Goal: Task Accomplishment & Management: Use online tool/utility

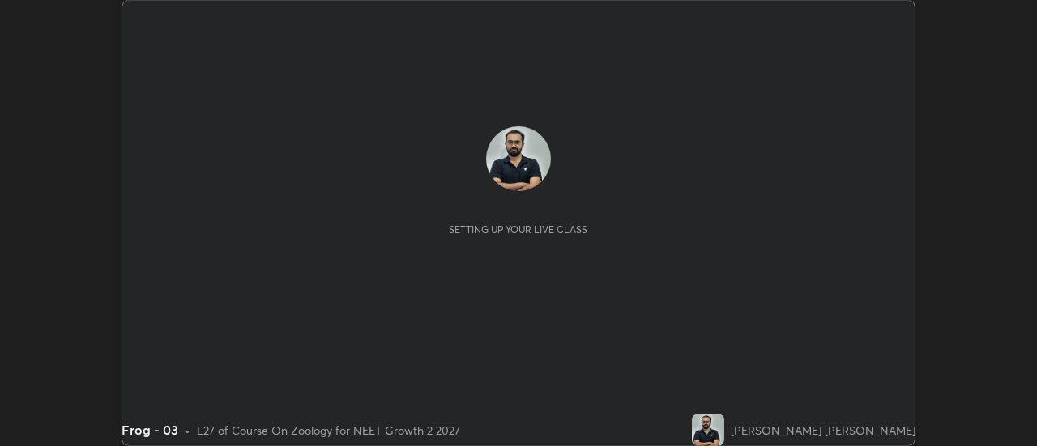
scroll to position [446, 1036]
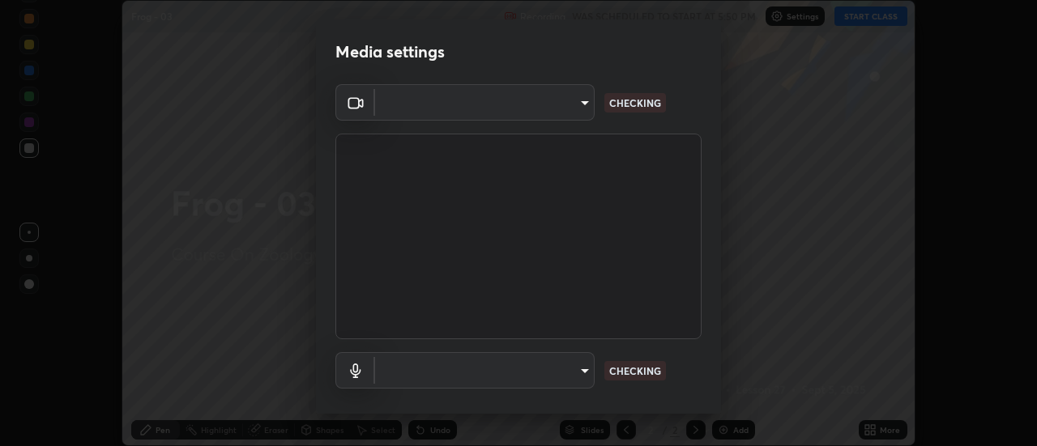
type input "985e4b1f72fc3b9494b48cef3b79fe3b682f9ae0bb15c20acfe574fe2aaad349"
type input "43e4aca742f9233188ca9c86760f2c266500901f205967e4990b21238306e05c"
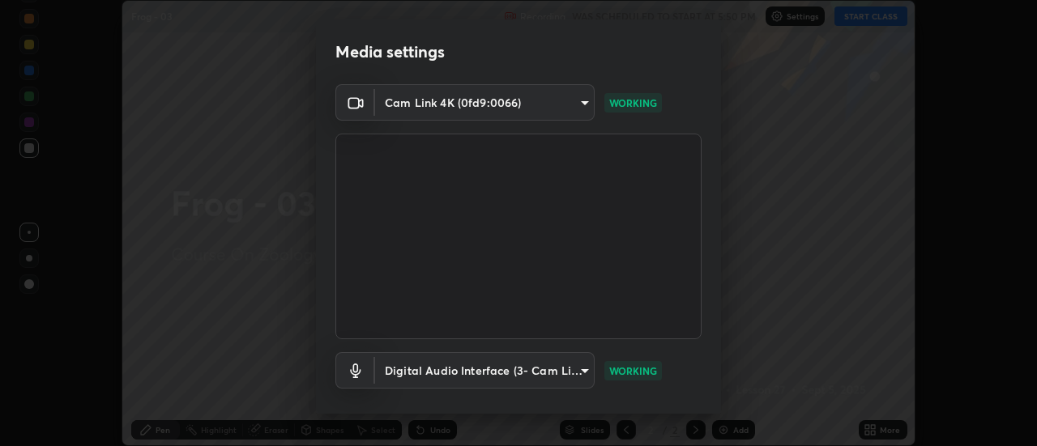
scroll to position [85, 0]
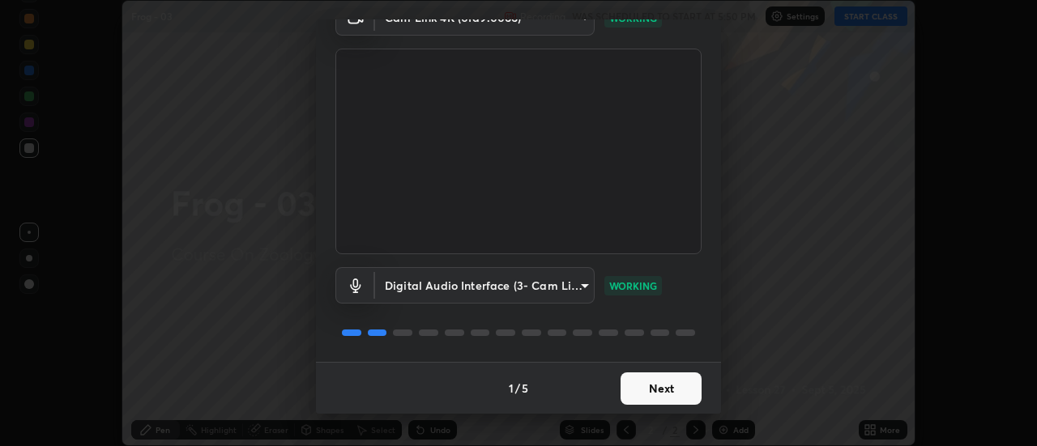
click at [661, 398] on button "Next" at bounding box center [660, 388] width 81 height 32
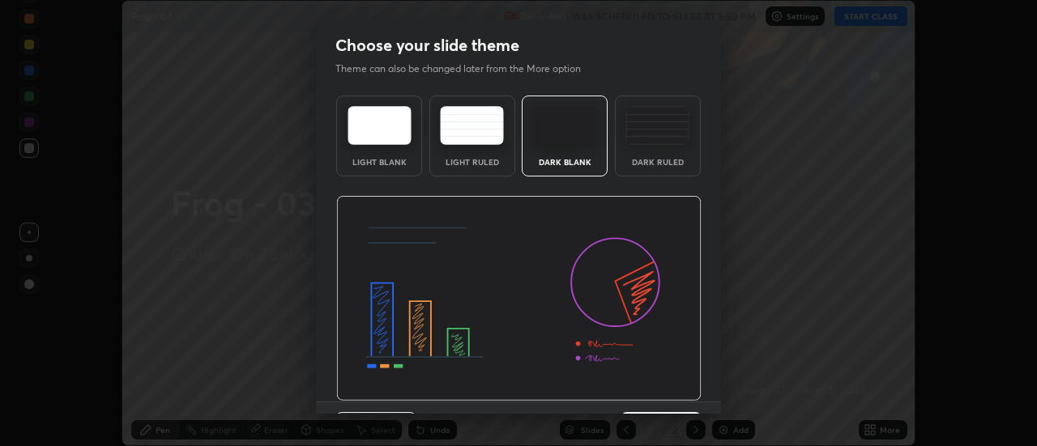
click at [665, 401] on img at bounding box center [518, 299] width 365 height 206
click at [665, 400] on img at bounding box center [518, 299] width 365 height 206
click at [667, 401] on img at bounding box center [518, 299] width 365 height 206
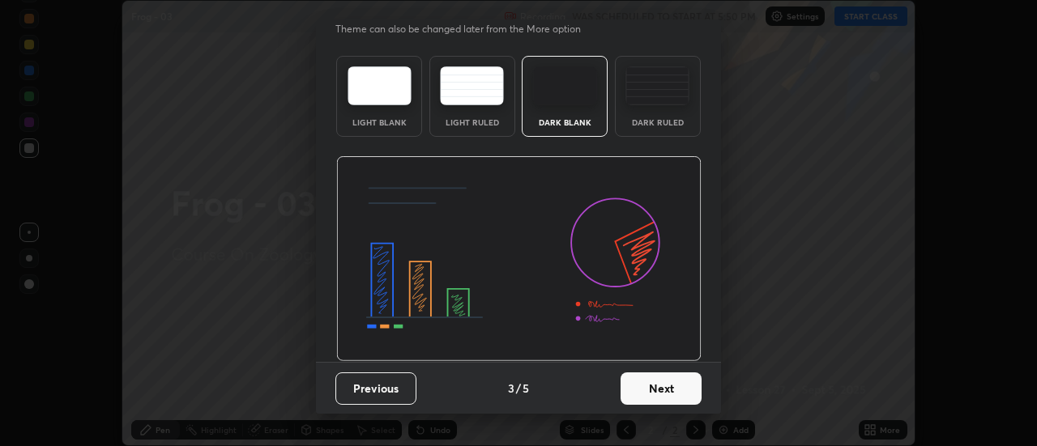
click at [673, 395] on button "Next" at bounding box center [660, 388] width 81 height 32
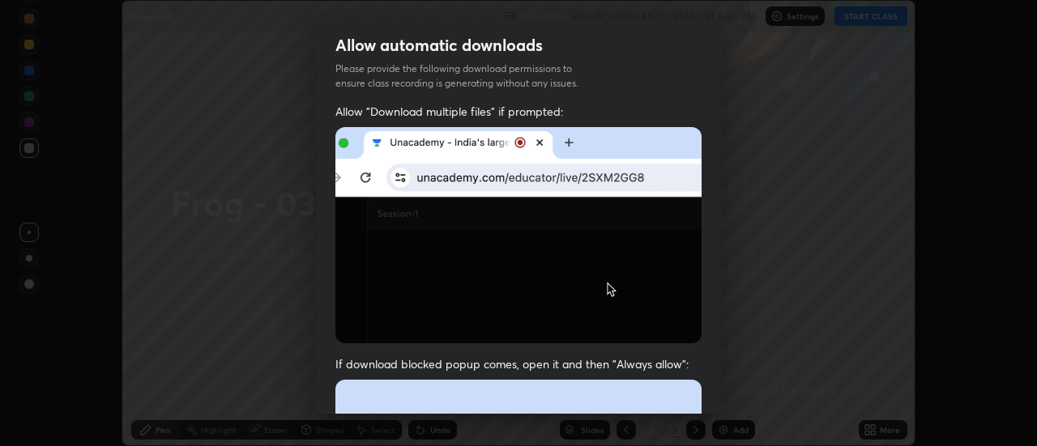
click at [681, 332] on img at bounding box center [518, 235] width 366 height 216
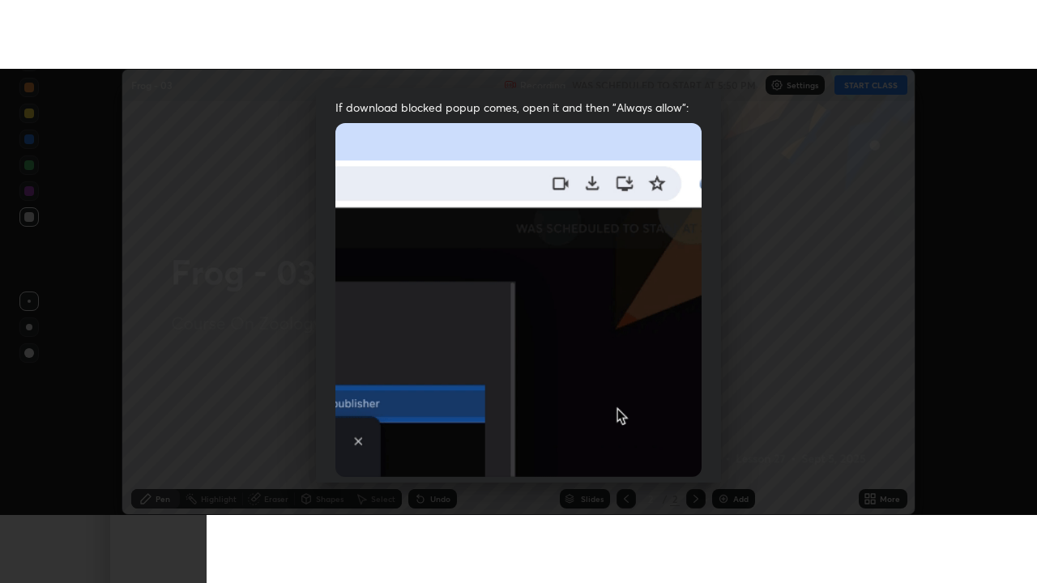
scroll to position [415, 0]
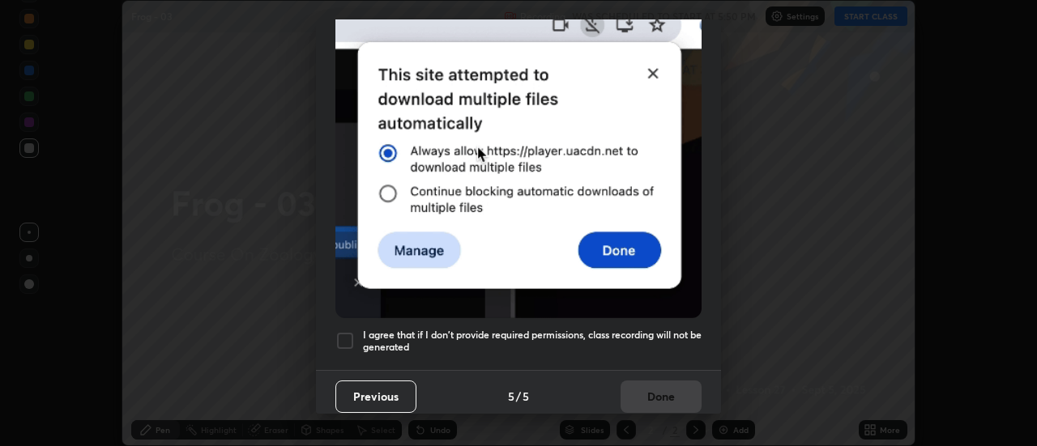
click at [658, 395] on div "Previous 5 / 5 Done" at bounding box center [518, 396] width 405 height 52
click at [666, 345] on h5 "I agree that if I don't provide required permissions, class recording will not …" at bounding box center [532, 341] width 338 height 25
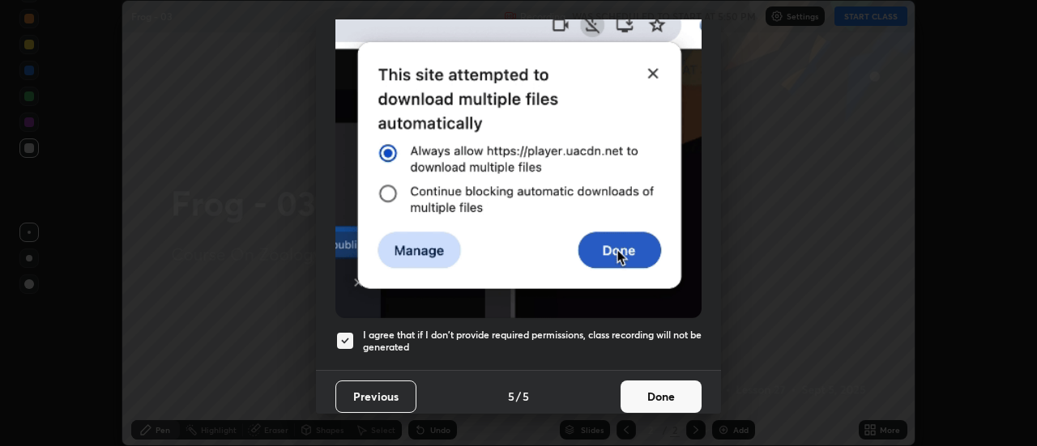
click at [669, 400] on button "Done" at bounding box center [660, 397] width 81 height 32
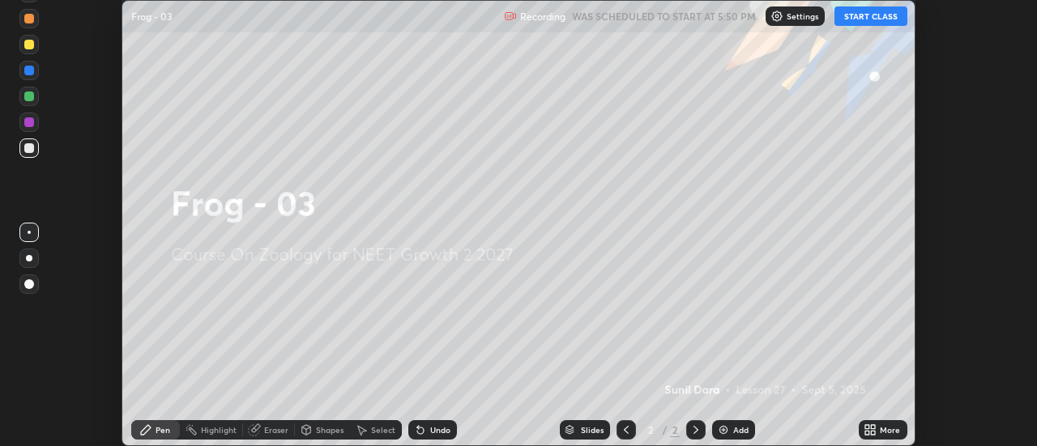
click at [884, 430] on div "More" at bounding box center [889, 430] width 20 height 8
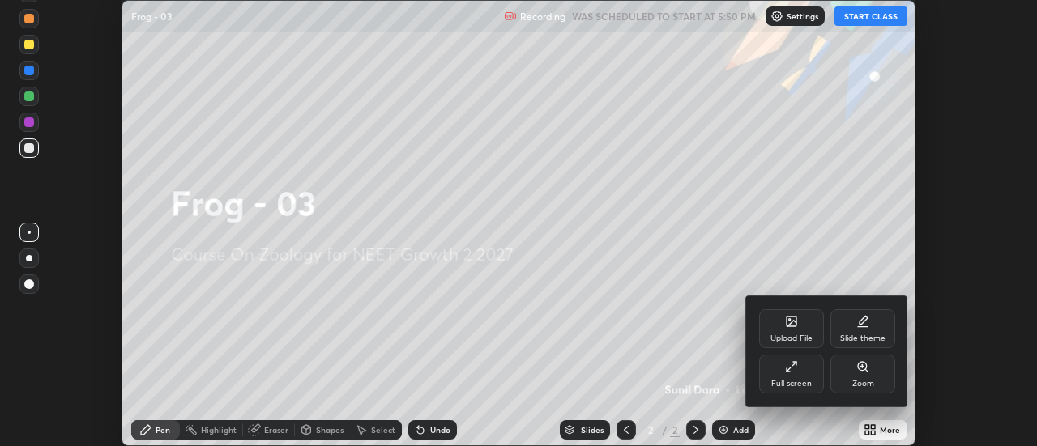
click at [815, 384] on div "Full screen" at bounding box center [791, 374] width 65 height 39
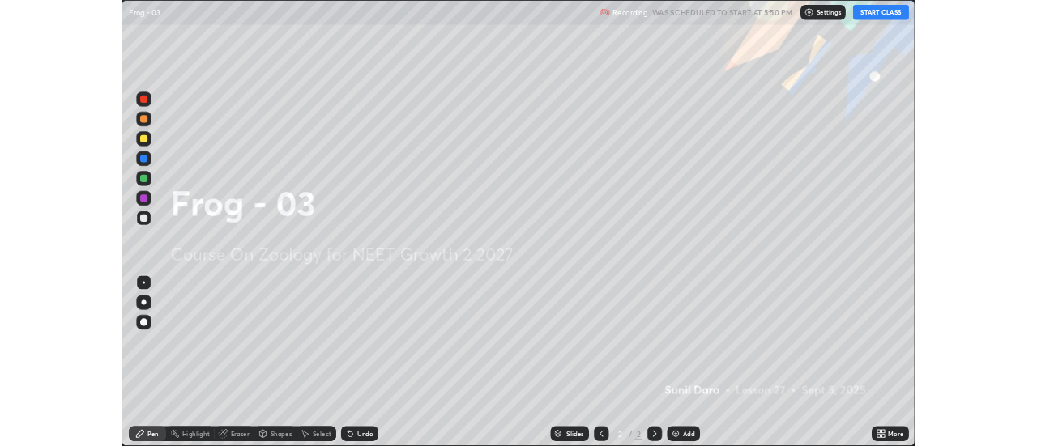
scroll to position [583, 1037]
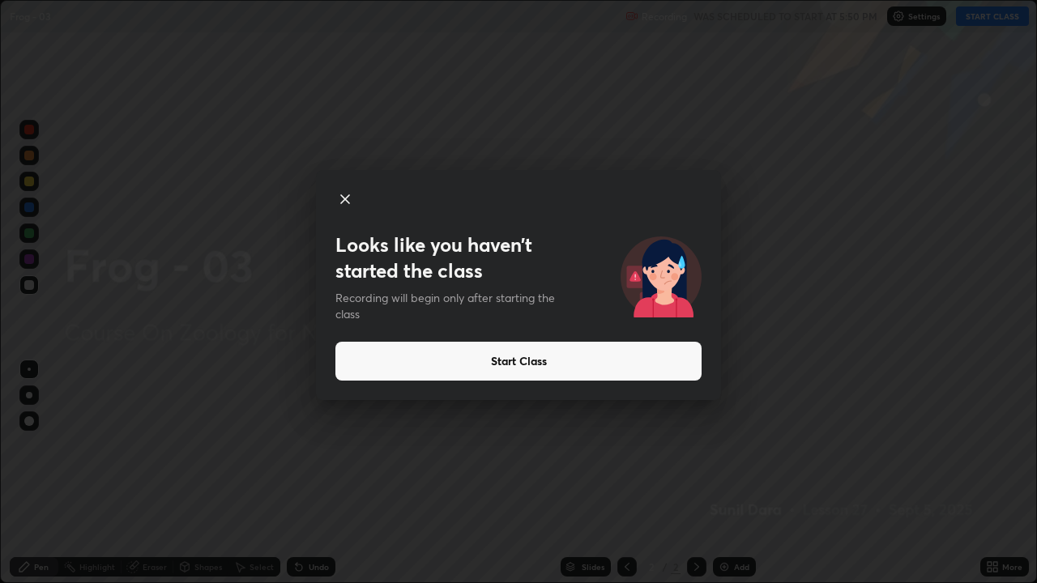
click at [685, 367] on button "Start Class" at bounding box center [518, 361] width 366 height 39
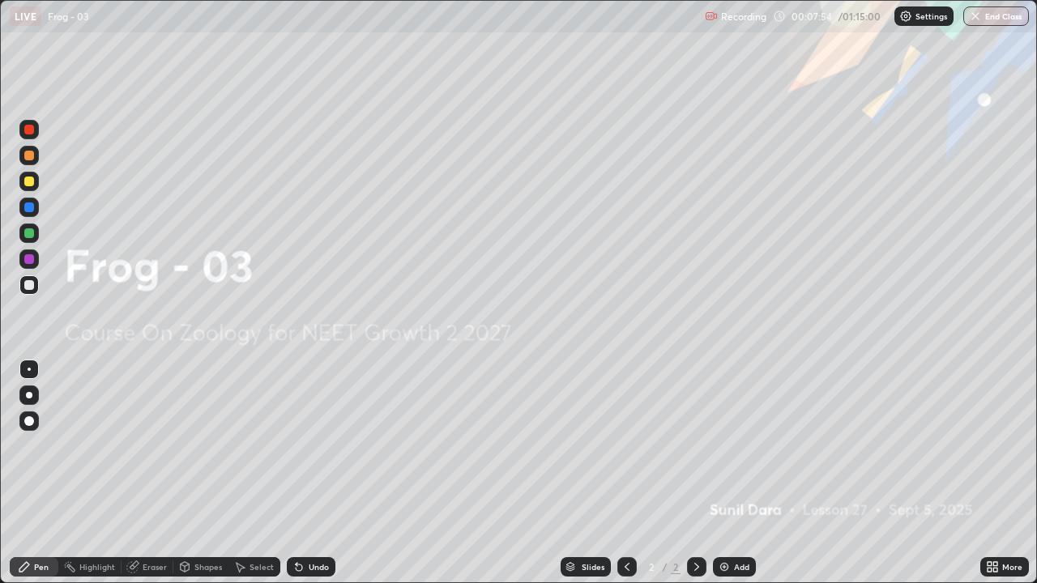
click at [731, 445] on div "Add" at bounding box center [734, 566] width 43 height 19
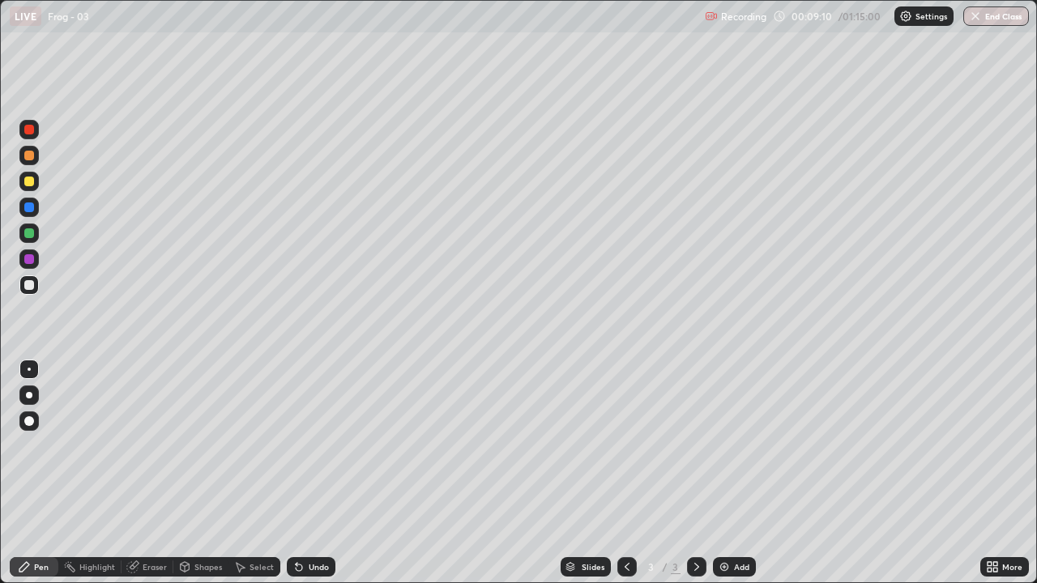
click at [31, 397] on div at bounding box center [29, 395] width 6 height 6
click at [28, 284] on div at bounding box center [29, 285] width 10 height 10
click at [27, 287] on div at bounding box center [29, 285] width 10 height 10
click at [29, 286] on div at bounding box center [29, 285] width 10 height 10
click at [28, 284] on div at bounding box center [29, 285] width 10 height 10
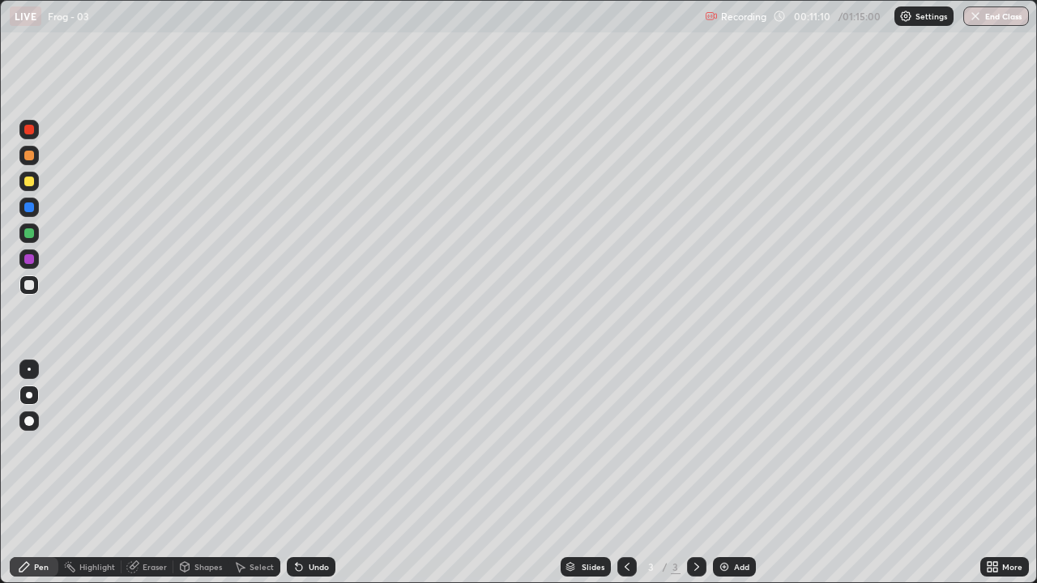
click at [28, 209] on div at bounding box center [29, 207] width 10 height 10
click at [38, 293] on div at bounding box center [28, 285] width 19 height 26
click at [25, 288] on div at bounding box center [29, 285] width 10 height 10
click at [33, 287] on div at bounding box center [28, 284] width 19 height 19
click at [24, 285] on div at bounding box center [29, 285] width 10 height 10
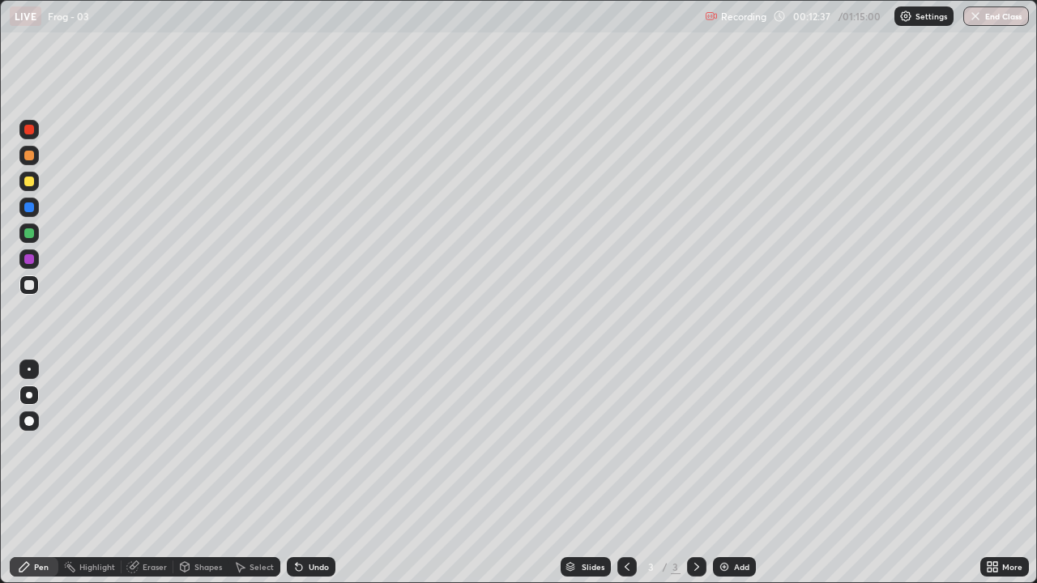
click at [23, 284] on div at bounding box center [28, 284] width 19 height 19
click at [31, 292] on div at bounding box center [28, 284] width 19 height 19
click at [693, 445] on icon at bounding box center [696, 566] width 13 height 13
click at [726, 445] on img at bounding box center [723, 566] width 13 height 13
click at [23, 284] on div at bounding box center [28, 284] width 19 height 19
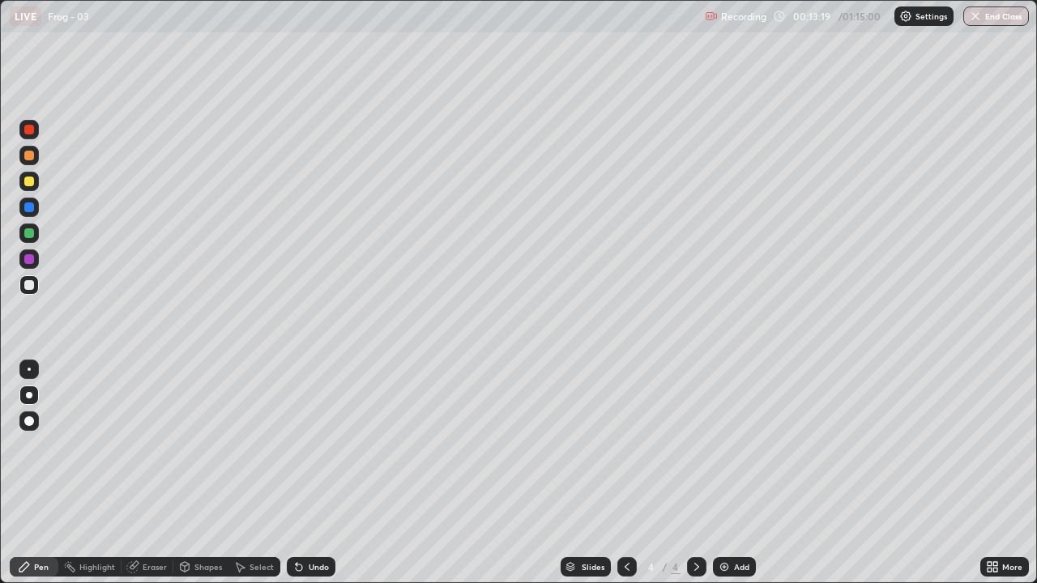
click at [35, 285] on div at bounding box center [28, 284] width 19 height 19
click at [319, 445] on div "Undo" at bounding box center [319, 567] width 20 height 8
click at [38, 235] on div at bounding box center [28, 232] width 19 height 19
click at [25, 287] on div at bounding box center [29, 285] width 10 height 10
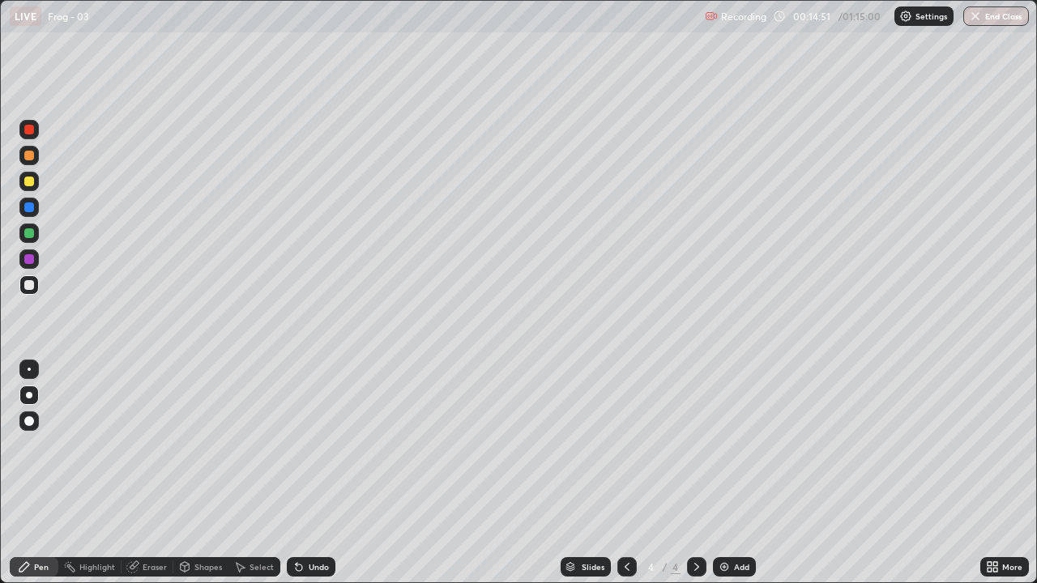
click at [36, 287] on div at bounding box center [28, 284] width 19 height 19
click at [623, 445] on icon at bounding box center [626, 566] width 13 height 13
click at [156, 445] on div "Eraser" at bounding box center [155, 567] width 24 height 8
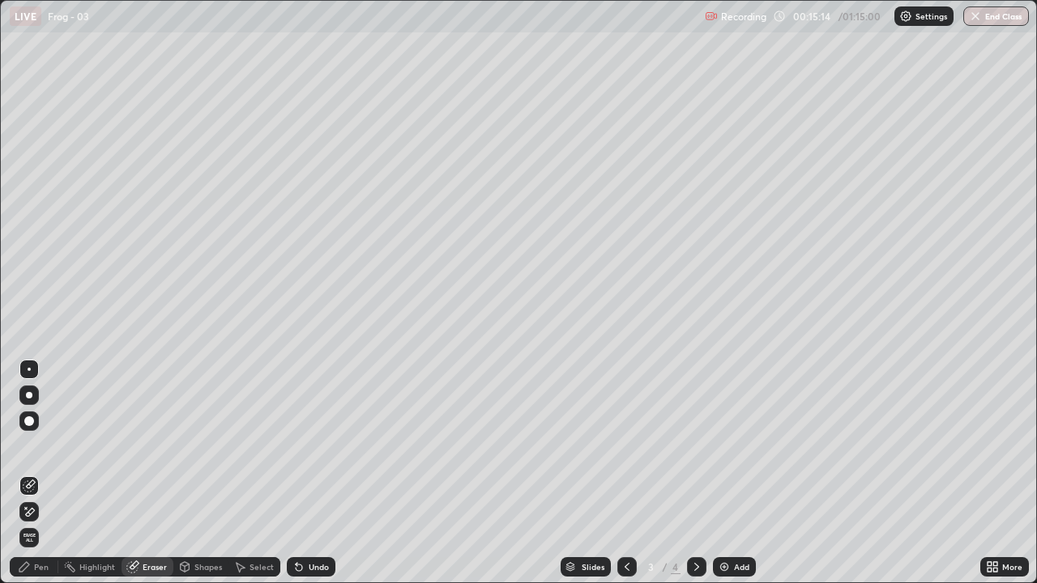
click at [37, 445] on div "Pen" at bounding box center [41, 567] width 15 height 8
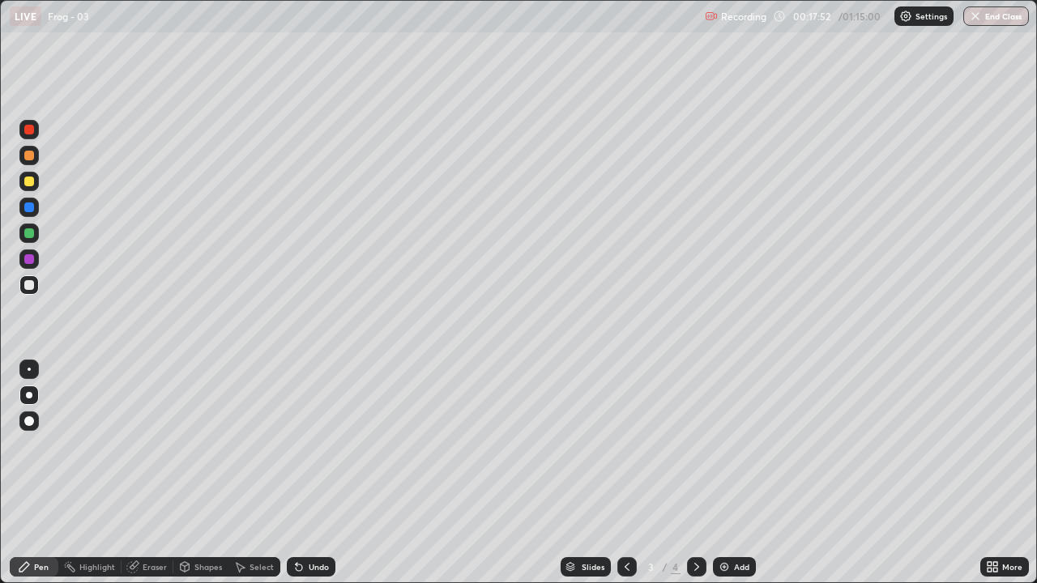
click at [695, 445] on icon at bounding box center [696, 566] width 13 height 13
click at [30, 284] on div at bounding box center [29, 285] width 10 height 10
click at [25, 289] on div at bounding box center [29, 285] width 10 height 10
click at [21, 281] on div at bounding box center [28, 284] width 19 height 19
click at [35, 290] on div at bounding box center [28, 284] width 19 height 19
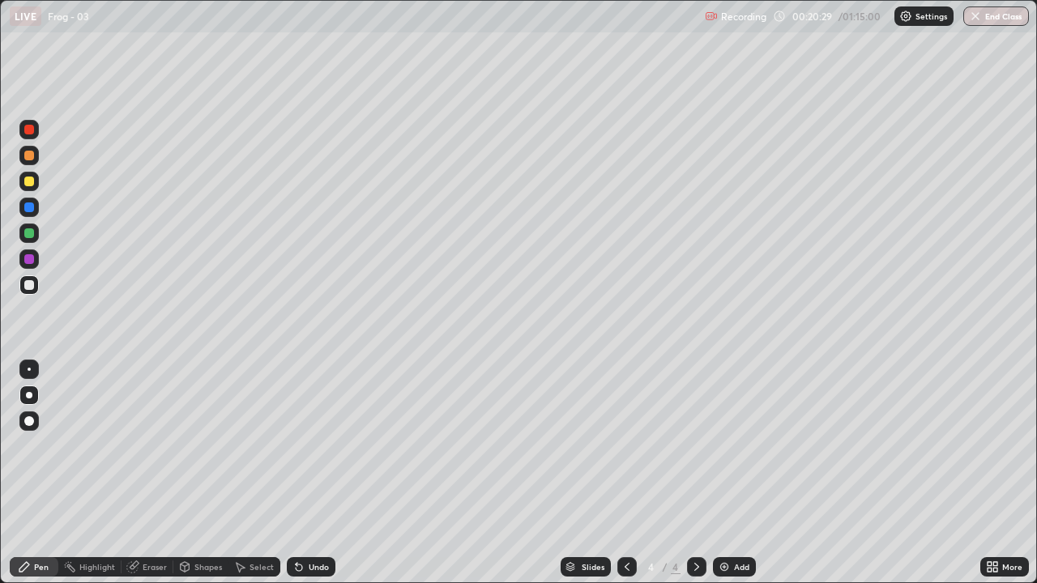
click at [989, 445] on icon at bounding box center [989, 564] width 4 height 4
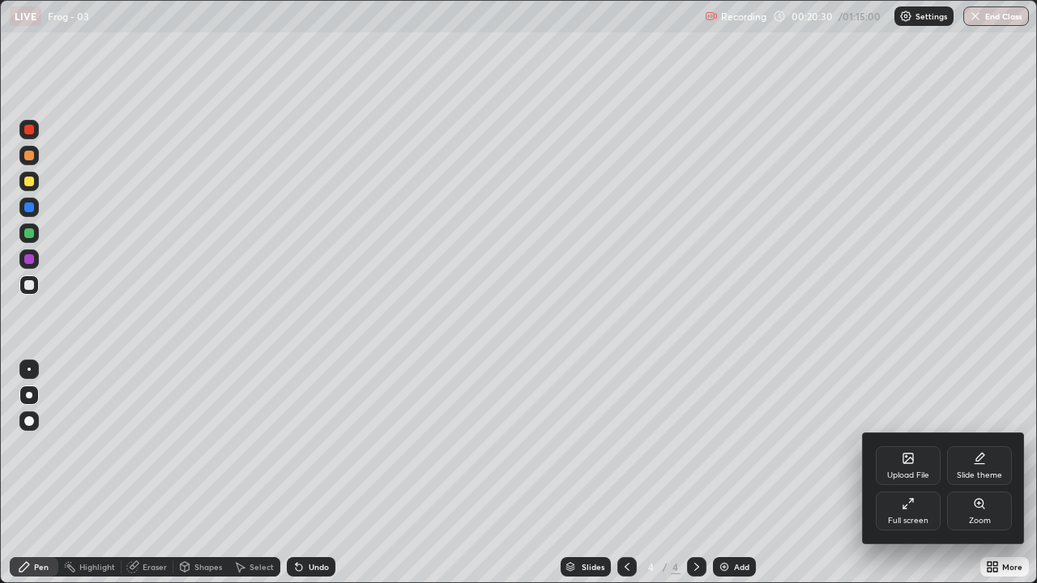
click at [913, 445] on div "Full screen" at bounding box center [908, 521] width 40 height 8
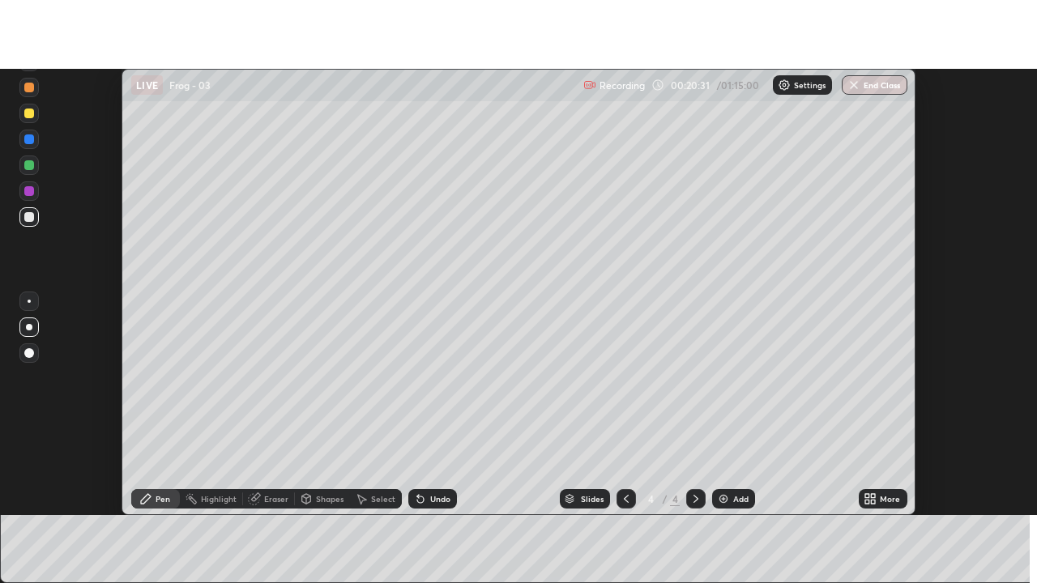
scroll to position [80531, 79941]
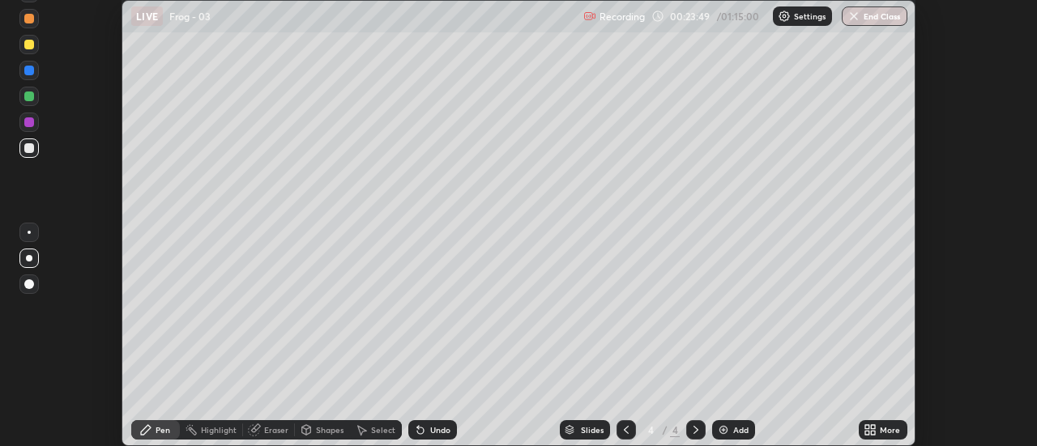
click at [874, 434] on icon at bounding box center [873, 433] width 4 height 4
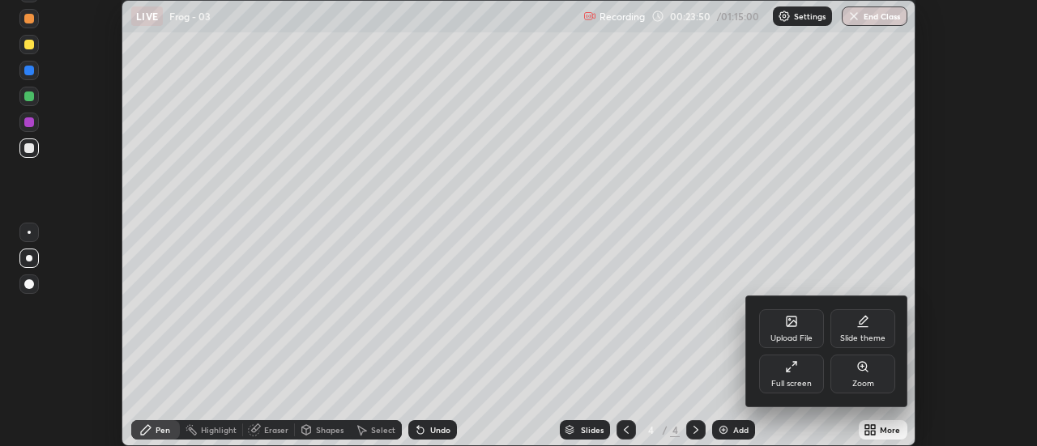
click at [806, 374] on div "Full screen" at bounding box center [791, 374] width 65 height 39
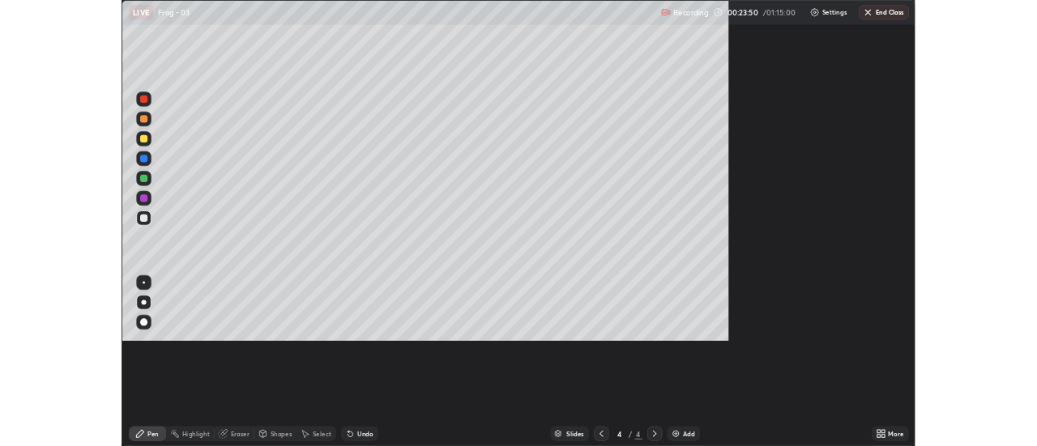
scroll to position [583, 1037]
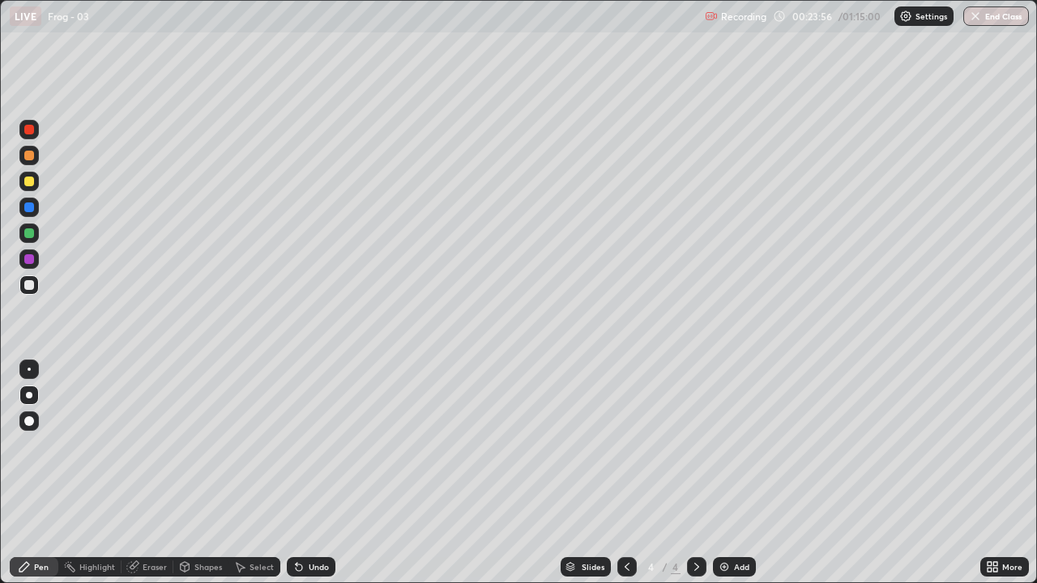
click at [728, 445] on img at bounding box center [723, 566] width 13 height 13
click at [27, 284] on div at bounding box center [29, 285] width 10 height 10
click at [32, 158] on div at bounding box center [29, 156] width 10 height 10
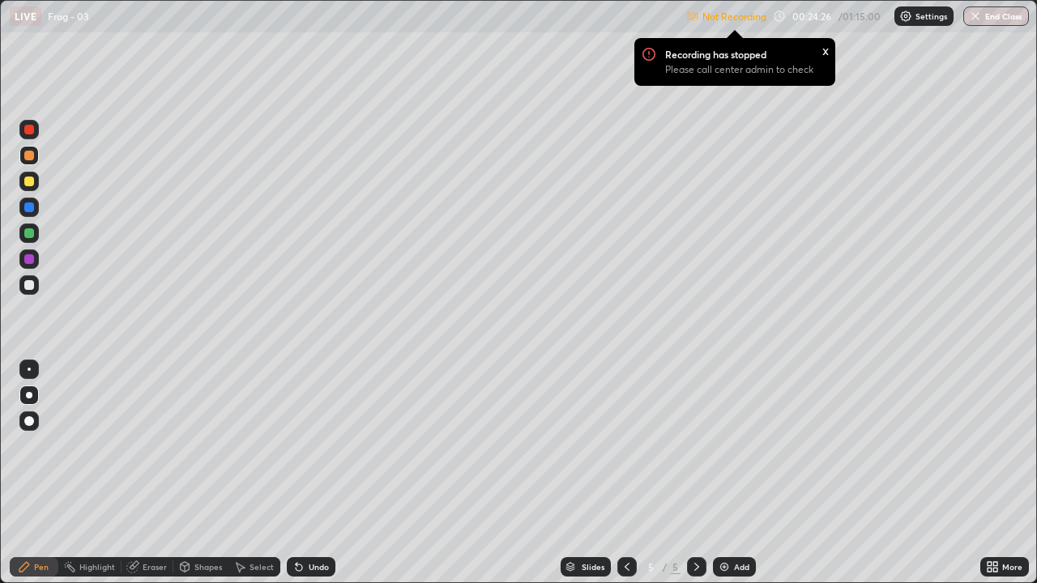
click at [24, 287] on div at bounding box center [29, 285] width 10 height 10
click at [823, 49] on div "x" at bounding box center [825, 49] width 6 height 17
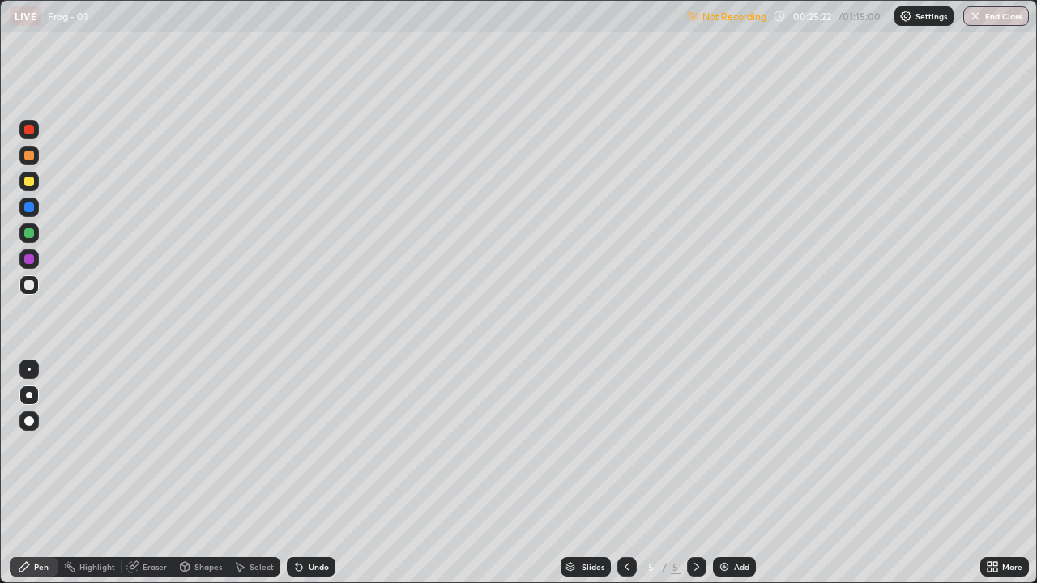
click at [314, 445] on div "Undo" at bounding box center [319, 567] width 20 height 8
click at [310, 445] on div "Undo" at bounding box center [311, 566] width 49 height 19
click at [314, 445] on div "Undo" at bounding box center [311, 566] width 49 height 19
click at [316, 445] on div "Undo" at bounding box center [311, 566] width 49 height 19
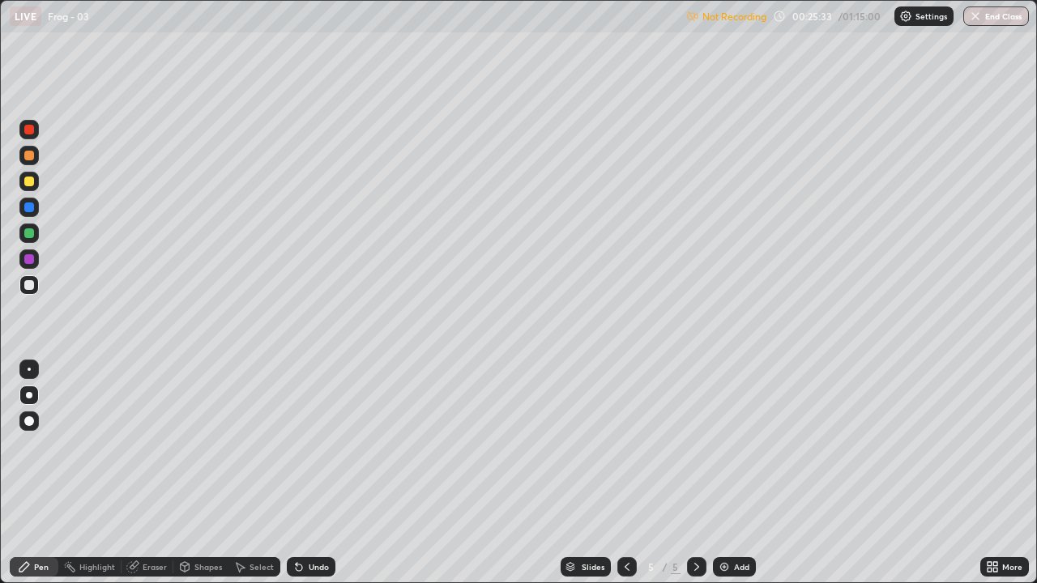
click at [317, 445] on div "Undo" at bounding box center [319, 567] width 20 height 8
click at [313, 445] on div "Undo" at bounding box center [311, 566] width 49 height 19
click at [28, 287] on div at bounding box center [29, 285] width 10 height 10
click at [28, 285] on div at bounding box center [29, 285] width 10 height 10
click at [32, 232] on div at bounding box center [29, 233] width 10 height 10
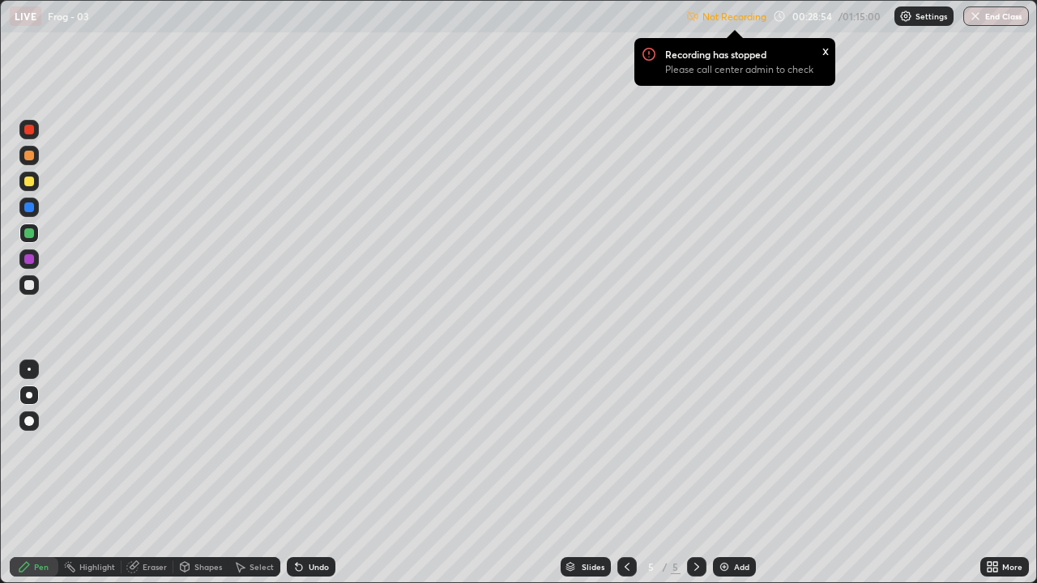
click at [33, 283] on div at bounding box center [29, 285] width 10 height 10
click at [822, 53] on div "x" at bounding box center [825, 49] width 6 height 17
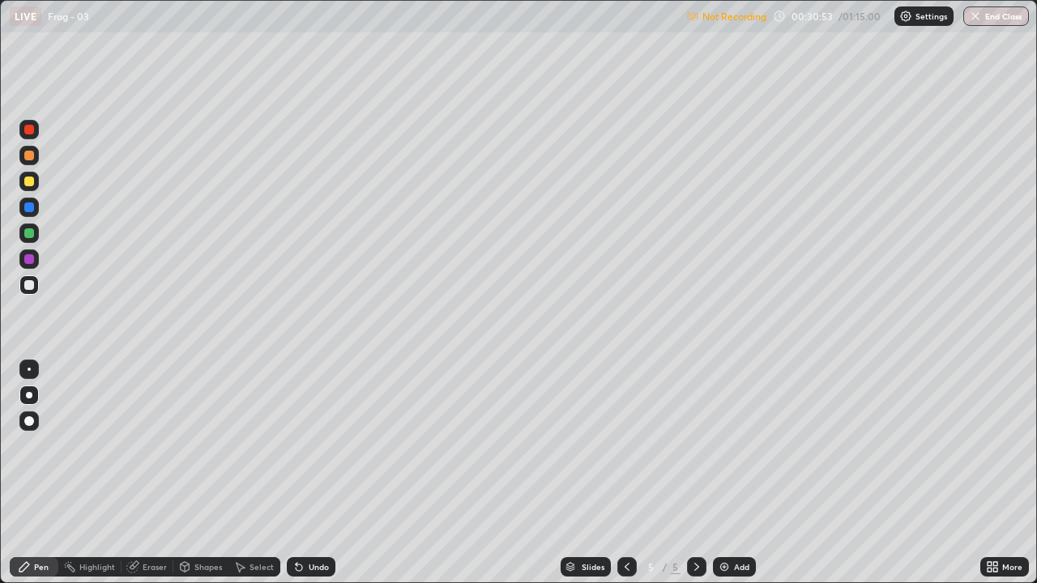
click at [29, 260] on div at bounding box center [29, 259] width 10 height 10
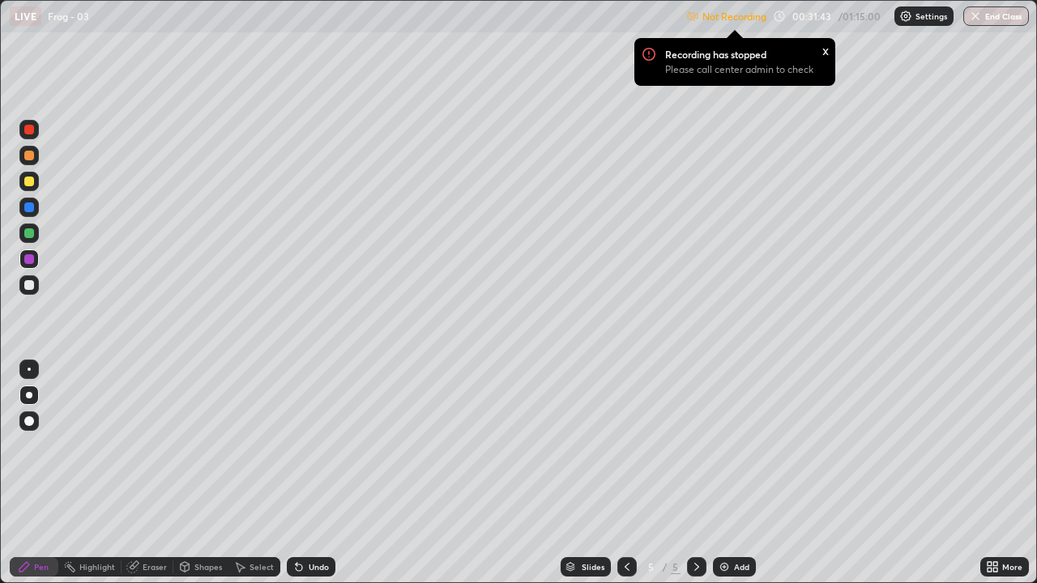
click at [24, 292] on div at bounding box center [28, 284] width 19 height 19
click at [34, 314] on div "Erase all" at bounding box center [29, 291] width 39 height 518
click at [30, 291] on div at bounding box center [28, 284] width 19 height 19
click at [729, 445] on img at bounding box center [723, 566] width 13 height 13
click at [27, 284] on div at bounding box center [29, 285] width 10 height 10
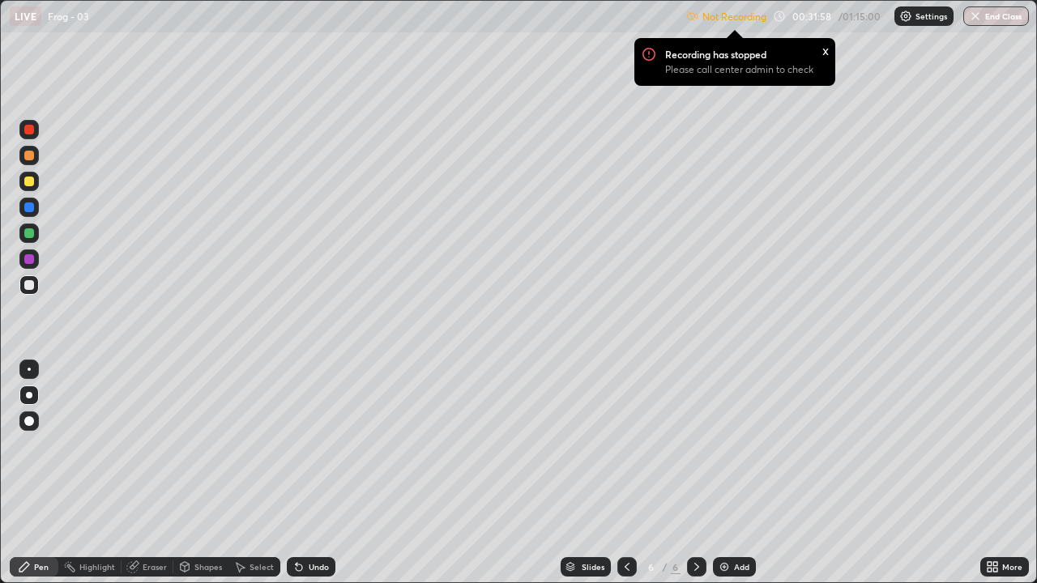
click at [36, 279] on div at bounding box center [28, 284] width 19 height 19
click at [30, 154] on div at bounding box center [29, 156] width 10 height 10
click at [24, 288] on div at bounding box center [29, 285] width 10 height 10
click at [303, 445] on div "Undo" at bounding box center [311, 566] width 49 height 19
click at [311, 445] on div "Undo" at bounding box center [319, 567] width 20 height 8
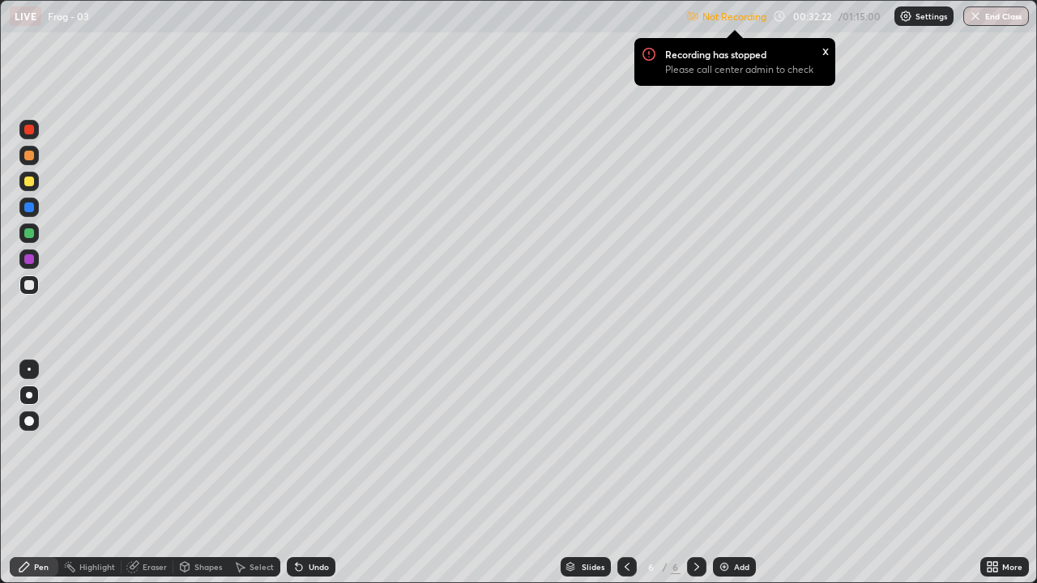
click at [310, 445] on div "Undo" at bounding box center [319, 567] width 20 height 8
click at [309, 445] on div "Undo" at bounding box center [319, 567] width 20 height 8
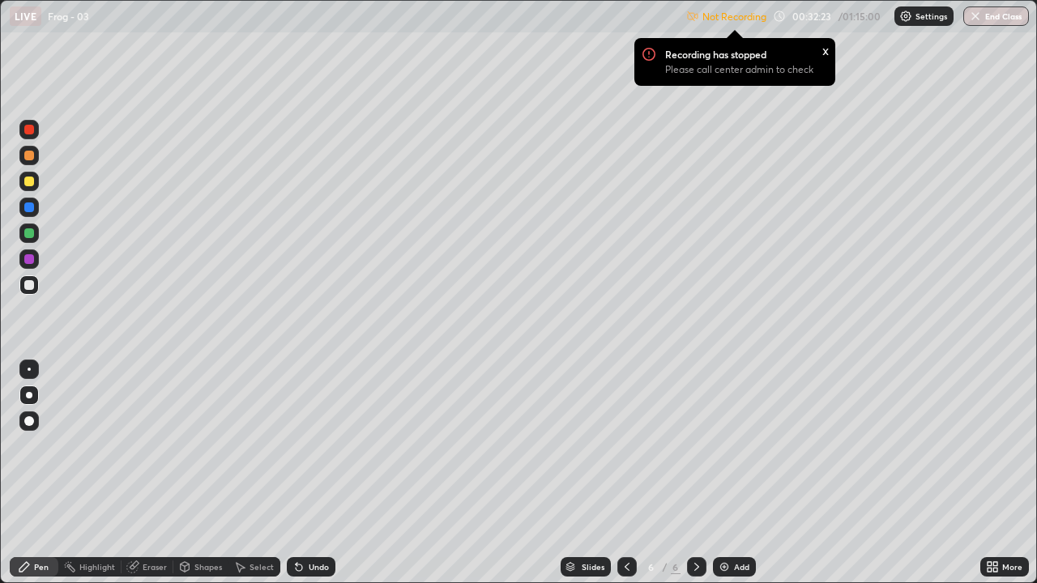
click at [309, 445] on div "Undo" at bounding box center [319, 567] width 20 height 8
click at [306, 445] on div "Undo" at bounding box center [311, 566] width 49 height 19
click at [308, 445] on div "Undo" at bounding box center [311, 566] width 49 height 19
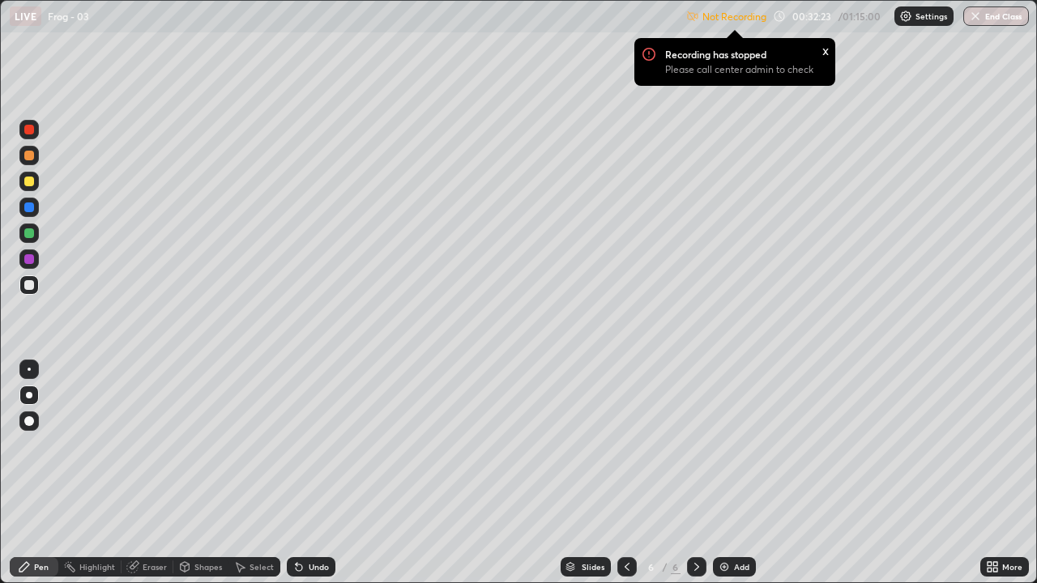
click at [311, 445] on div "Undo" at bounding box center [311, 566] width 49 height 19
click at [309, 445] on div "Undo" at bounding box center [311, 566] width 49 height 19
click at [307, 445] on div "Undo" at bounding box center [311, 566] width 49 height 19
click at [305, 445] on div "Undo" at bounding box center [311, 566] width 49 height 19
click at [301, 445] on icon at bounding box center [298, 566] width 13 height 13
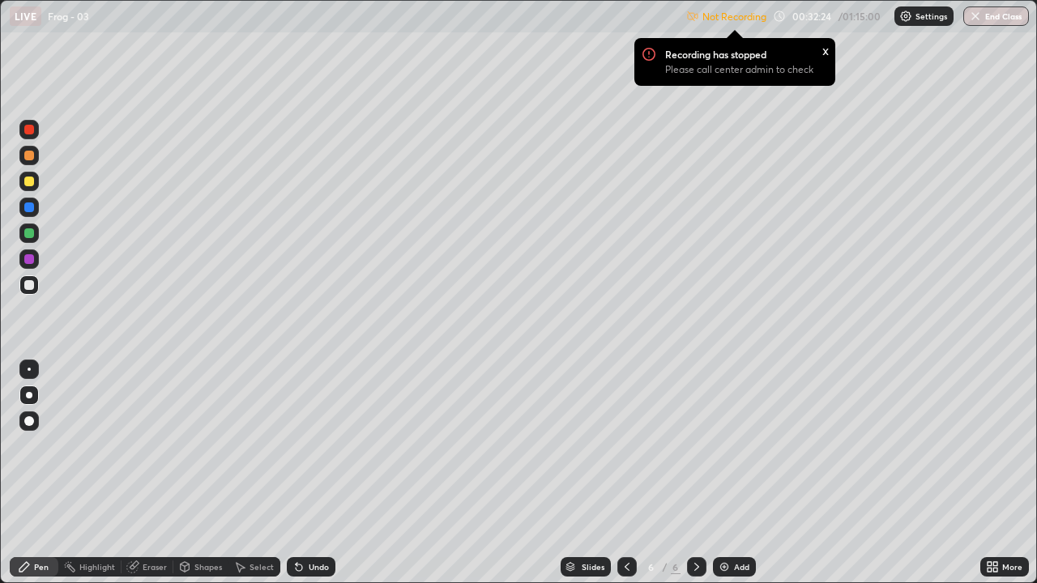
click at [296, 445] on icon at bounding box center [297, 564] width 2 height 2
click at [302, 445] on icon at bounding box center [298, 566] width 13 height 13
click at [822, 53] on div "x" at bounding box center [825, 49] width 6 height 17
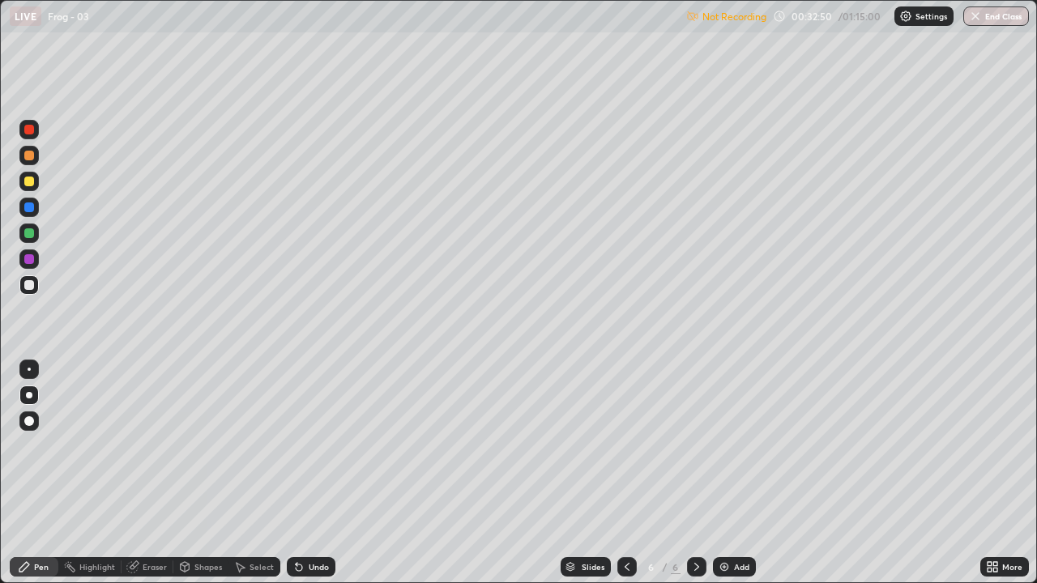
click at [739, 19] on p "Not Recording" at bounding box center [734, 17] width 64 height 12
click at [23, 283] on div at bounding box center [28, 284] width 19 height 19
click at [29, 234] on div at bounding box center [29, 233] width 10 height 10
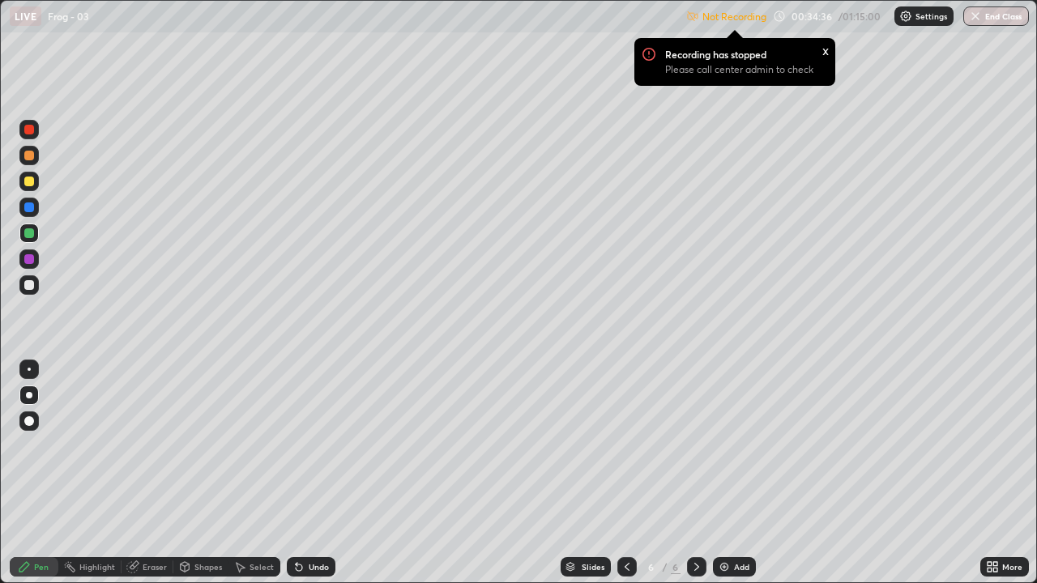
click at [35, 183] on div at bounding box center [28, 181] width 19 height 19
click at [928, 16] on p "Settings" at bounding box center [931, 16] width 32 height 8
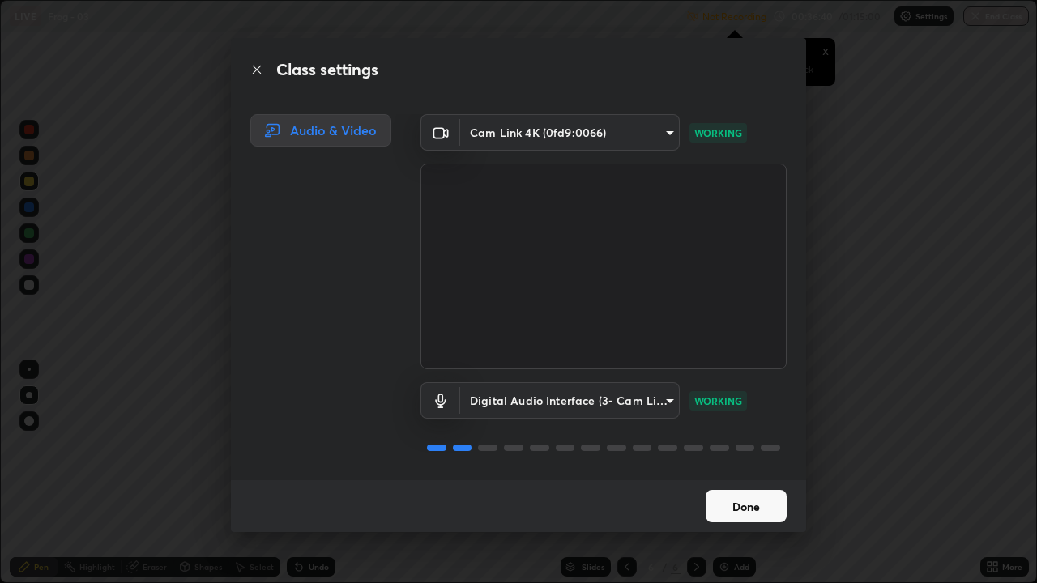
click at [727, 445] on button "Done" at bounding box center [745, 506] width 81 height 32
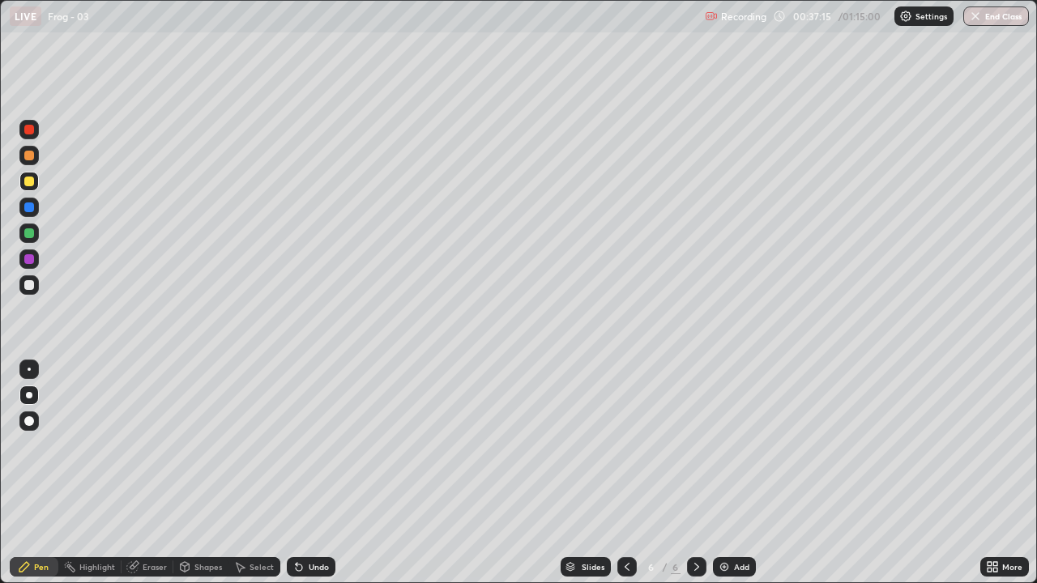
click at [695, 445] on icon at bounding box center [696, 566] width 13 height 13
click at [731, 445] on div "Add" at bounding box center [734, 566] width 43 height 19
click at [29, 288] on div at bounding box center [29, 285] width 10 height 10
click at [26, 284] on div at bounding box center [29, 285] width 10 height 10
click at [28, 289] on div at bounding box center [29, 285] width 10 height 10
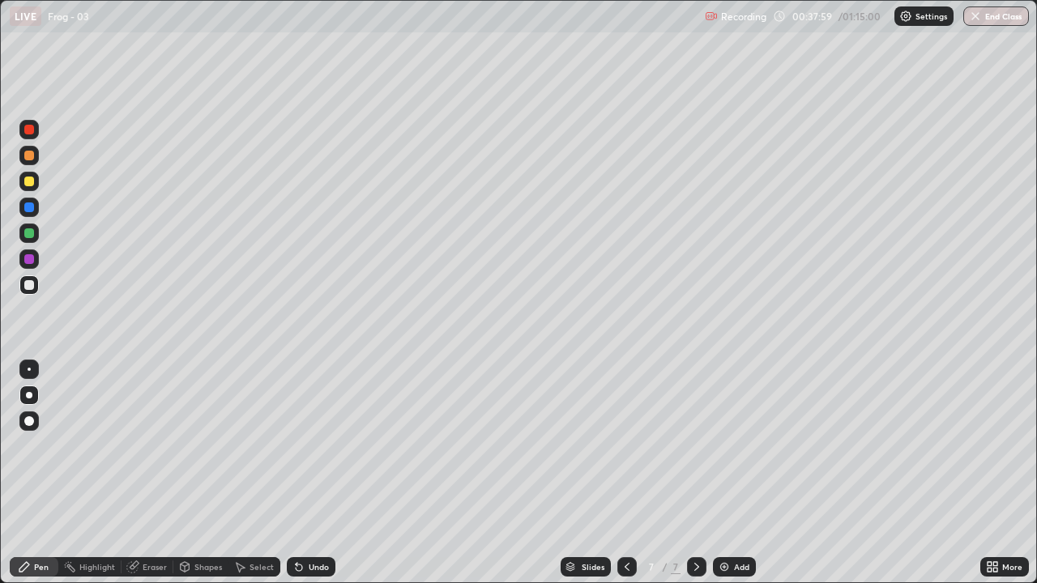
click at [27, 288] on div at bounding box center [29, 285] width 10 height 10
click at [25, 286] on div at bounding box center [29, 285] width 10 height 10
click at [33, 292] on div at bounding box center [28, 284] width 19 height 19
click at [22, 288] on div at bounding box center [28, 284] width 19 height 19
click at [726, 445] on img at bounding box center [723, 566] width 13 height 13
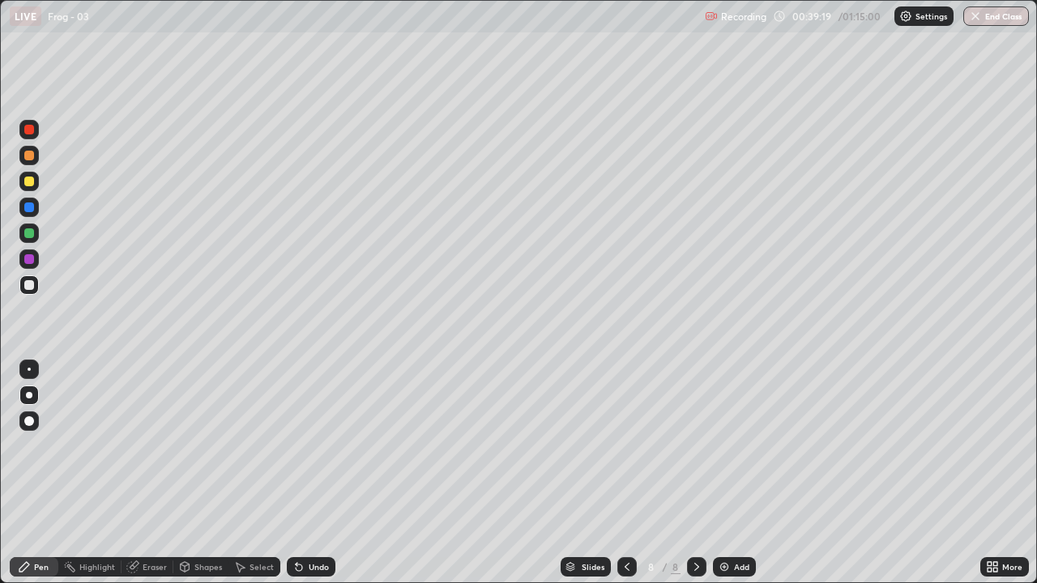
click at [28, 188] on div at bounding box center [28, 181] width 19 height 19
click at [625, 445] on icon at bounding box center [626, 566] width 13 height 13
click at [624, 445] on icon at bounding box center [626, 566] width 13 height 13
click at [695, 445] on icon at bounding box center [696, 566] width 13 height 13
click at [694, 445] on icon at bounding box center [696, 566] width 13 height 13
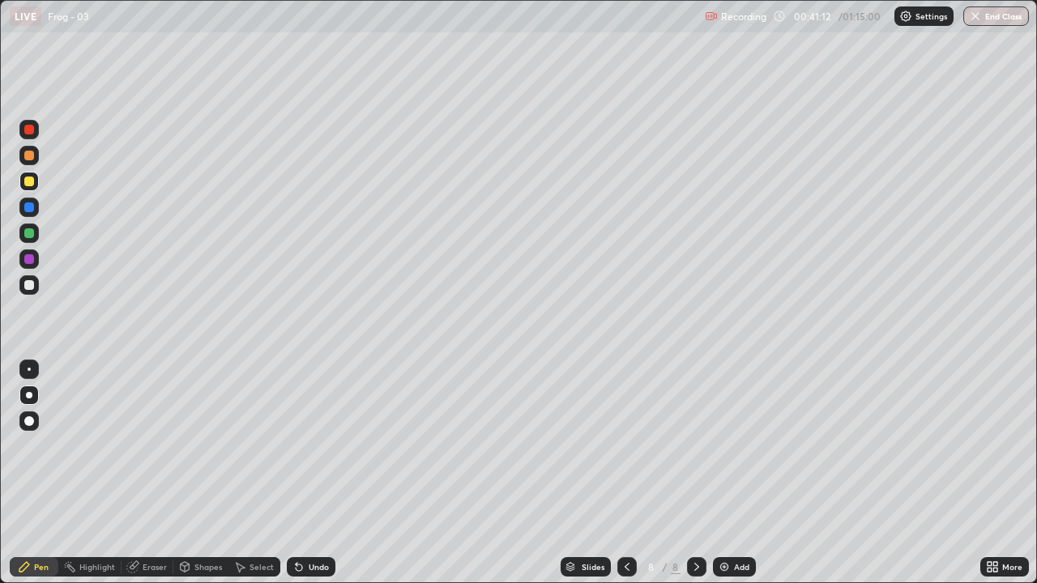
click at [31, 283] on div at bounding box center [29, 285] width 10 height 10
click at [35, 283] on div at bounding box center [28, 284] width 19 height 19
click at [28, 209] on div at bounding box center [29, 207] width 10 height 10
click at [29, 284] on div at bounding box center [29, 285] width 10 height 10
click at [988, 445] on icon at bounding box center [989, 570] width 4 height 4
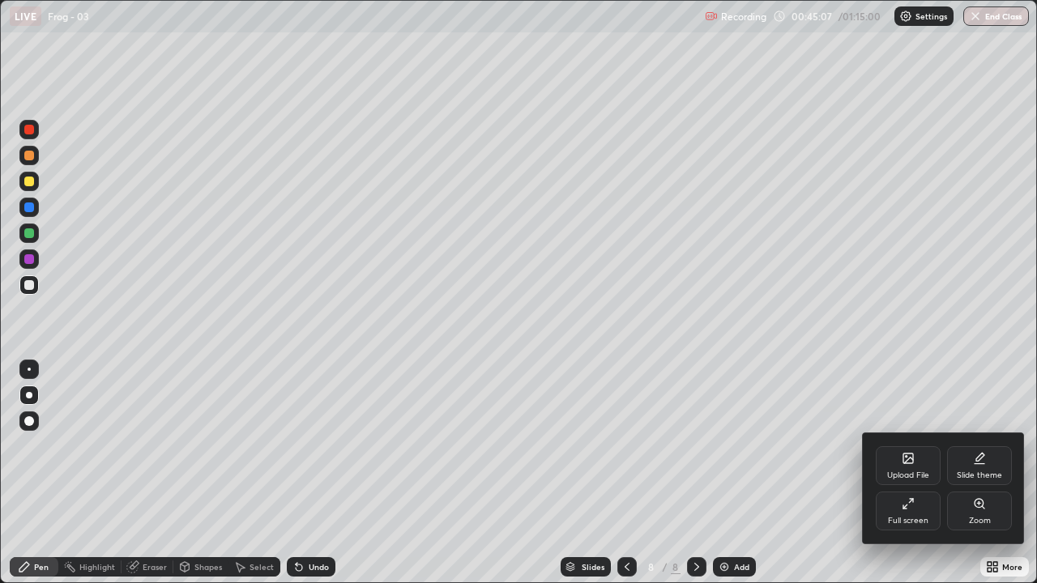
click at [896, 445] on div "Full screen" at bounding box center [907, 511] width 65 height 39
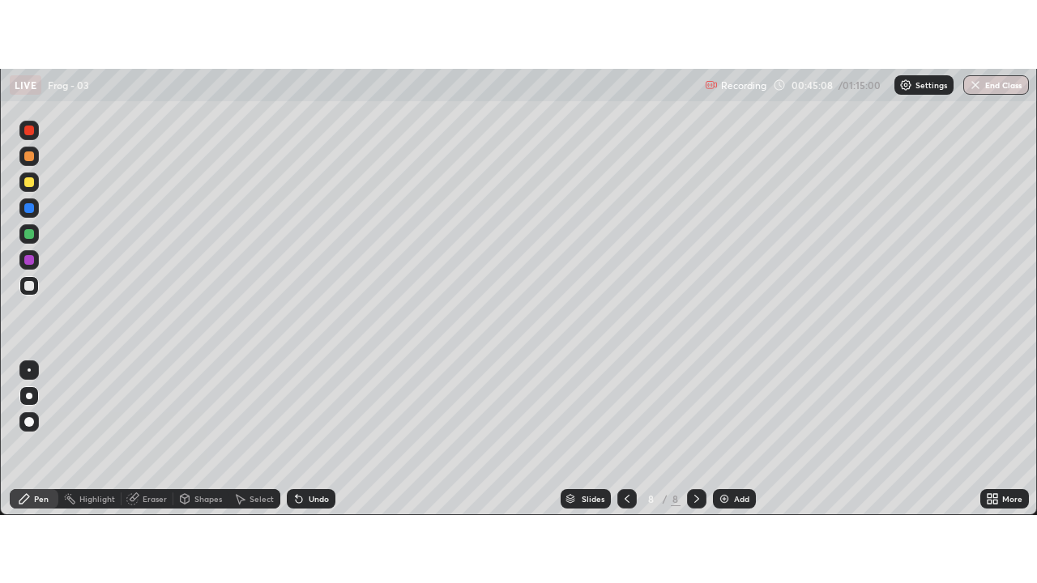
scroll to position [80531, 79941]
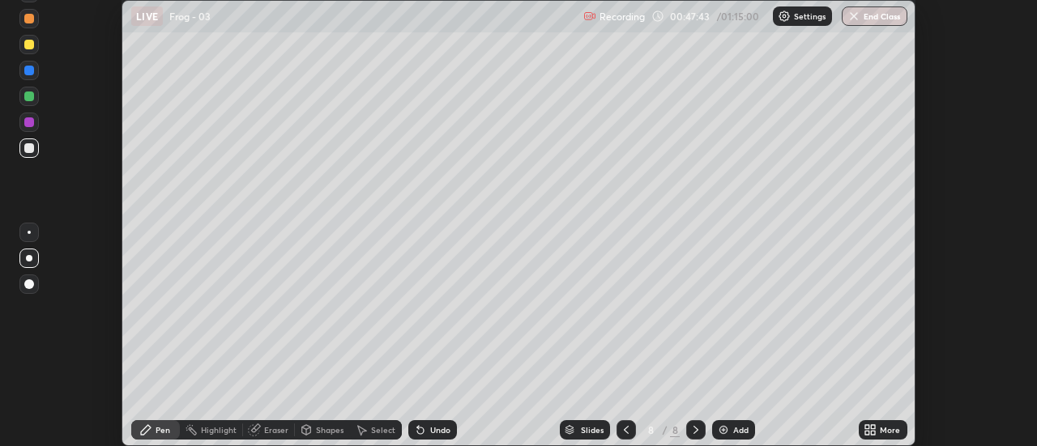
click at [866, 427] on icon at bounding box center [867, 427] width 4 height 4
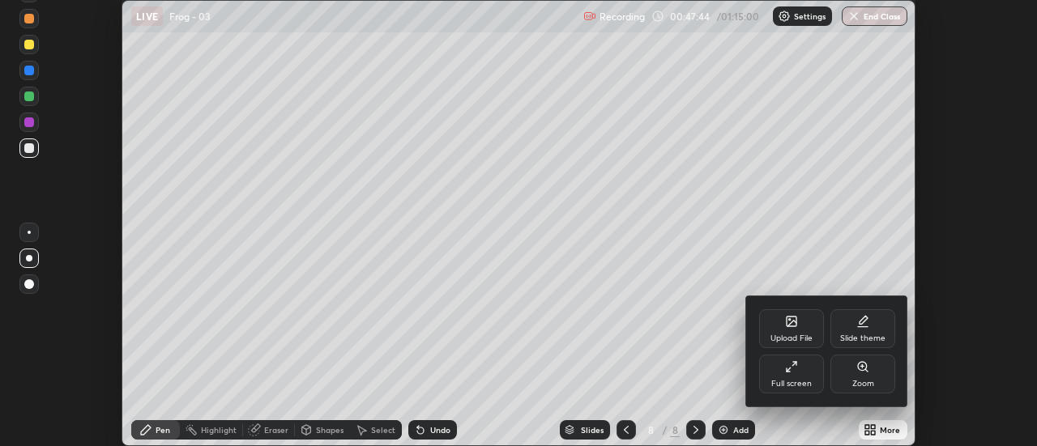
click at [781, 374] on div "Full screen" at bounding box center [791, 374] width 65 height 39
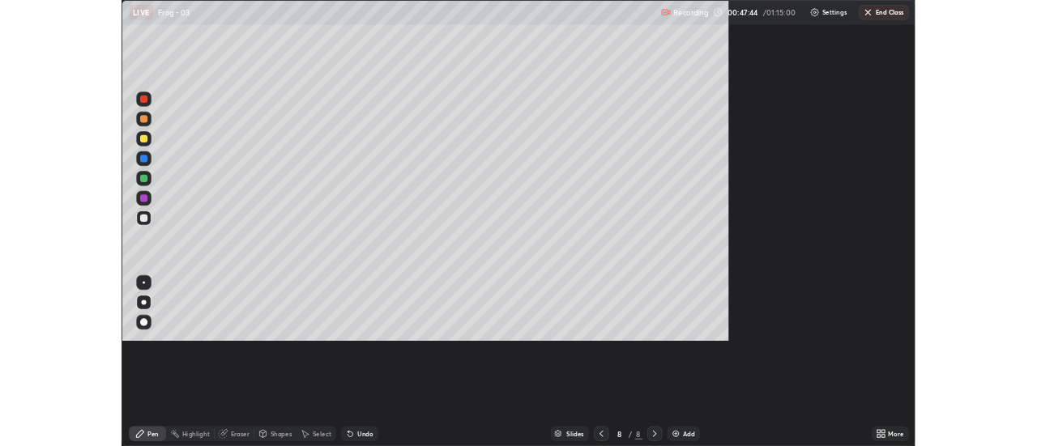
scroll to position [583, 1037]
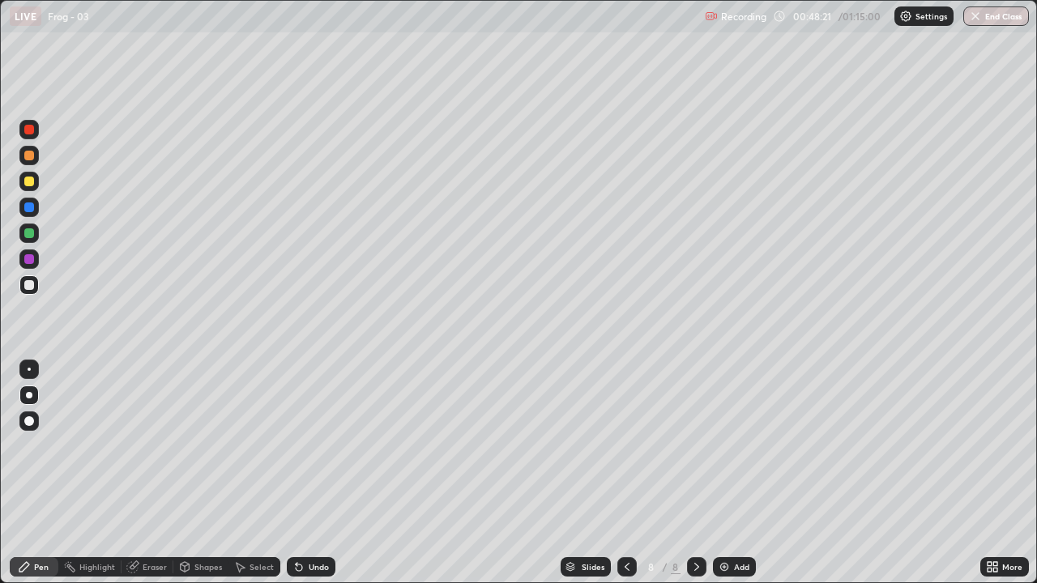
click at [29, 286] on div at bounding box center [29, 285] width 10 height 10
click at [32, 207] on div at bounding box center [29, 207] width 10 height 10
click at [695, 445] on icon at bounding box center [696, 566] width 13 height 13
click at [731, 445] on div "Add" at bounding box center [734, 566] width 43 height 19
click at [321, 445] on div "Undo" at bounding box center [319, 567] width 20 height 8
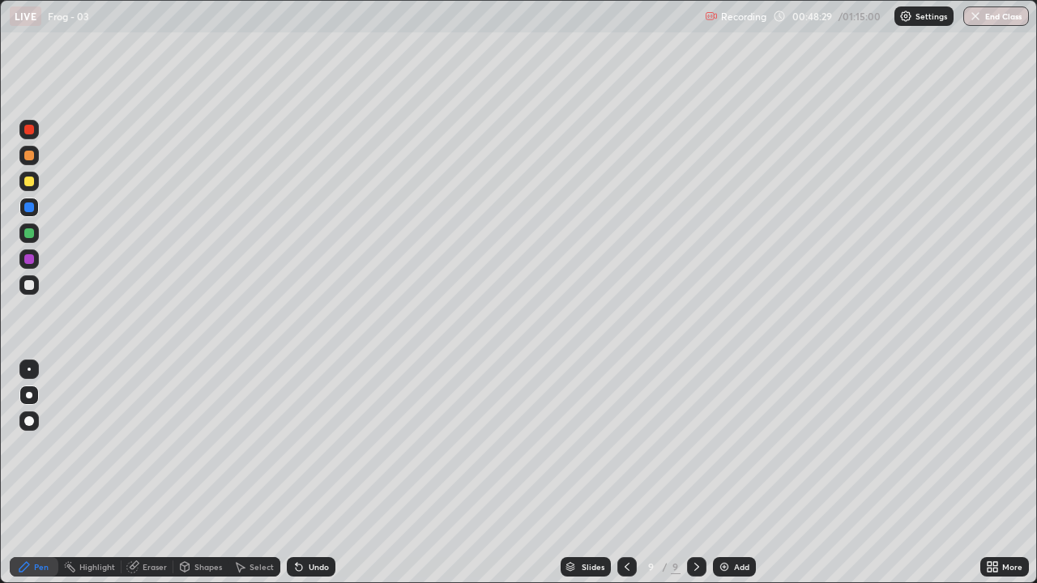
click at [325, 445] on div "Undo" at bounding box center [311, 566] width 49 height 19
click at [325, 445] on div "Undo" at bounding box center [319, 567] width 20 height 8
click at [324, 445] on div "Undo" at bounding box center [319, 567] width 20 height 8
click at [320, 445] on div "Undo" at bounding box center [311, 566] width 49 height 19
click at [28, 286] on div at bounding box center [29, 285] width 10 height 10
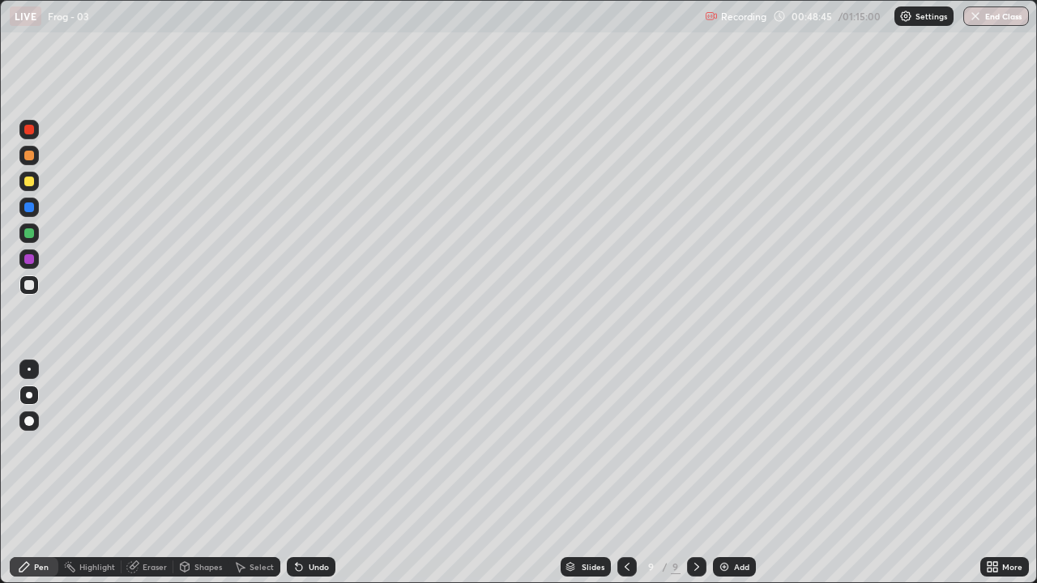
click at [23, 288] on div at bounding box center [28, 284] width 19 height 19
click at [311, 445] on div "Undo" at bounding box center [311, 566] width 49 height 19
click at [301, 445] on icon at bounding box center [298, 566] width 13 height 13
click at [300, 445] on div "Undo" at bounding box center [311, 566] width 49 height 19
click at [26, 179] on div at bounding box center [29, 182] width 10 height 10
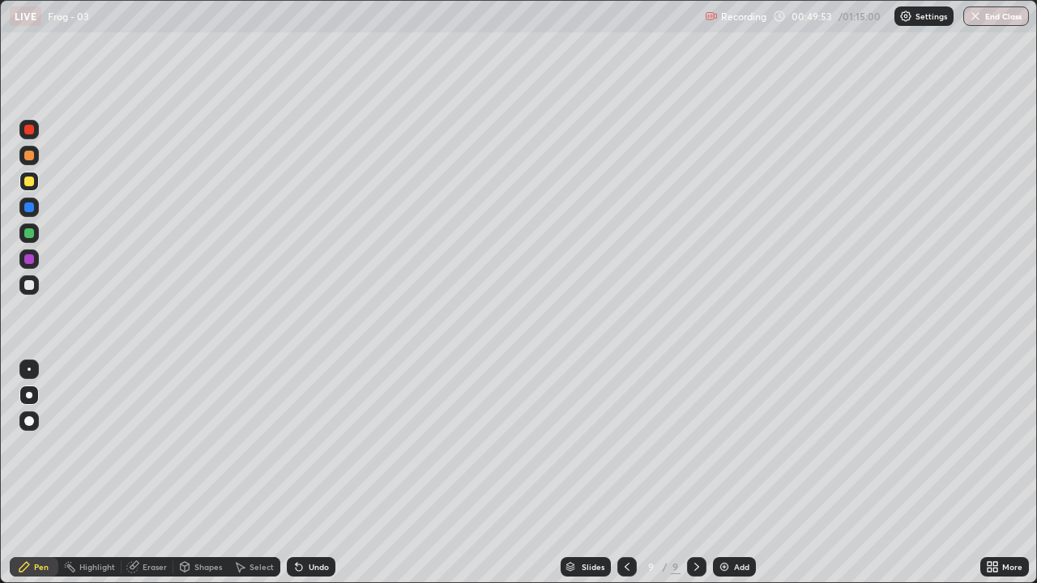
click at [26, 210] on div at bounding box center [29, 207] width 10 height 10
click at [37, 286] on div at bounding box center [28, 284] width 19 height 19
click at [317, 445] on div "Undo" at bounding box center [311, 566] width 49 height 19
click at [313, 445] on div "Undo" at bounding box center [319, 567] width 20 height 8
click at [22, 291] on div at bounding box center [28, 284] width 19 height 19
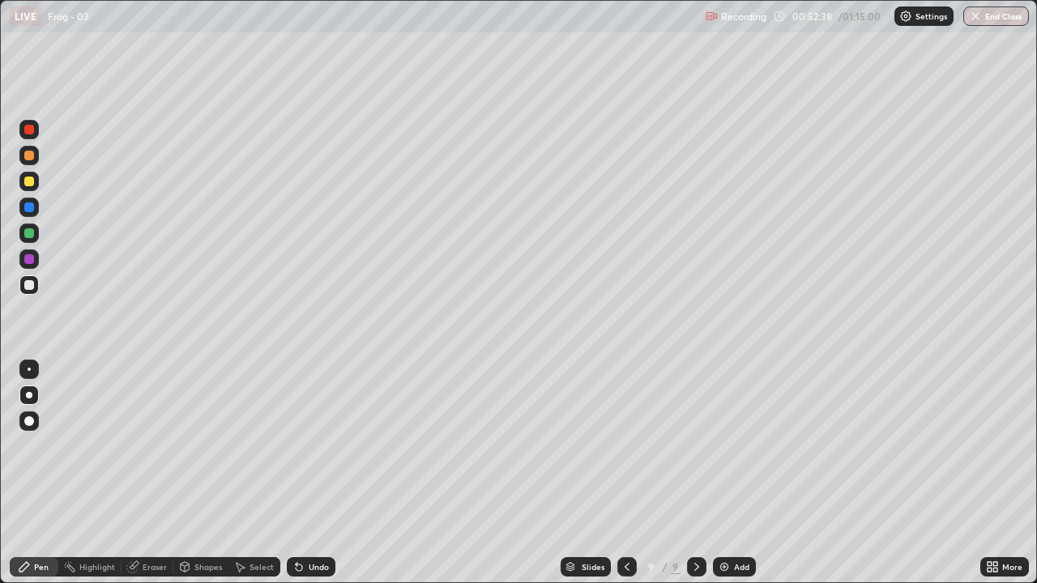
click at [996, 445] on icon at bounding box center [995, 570] width 4 height 4
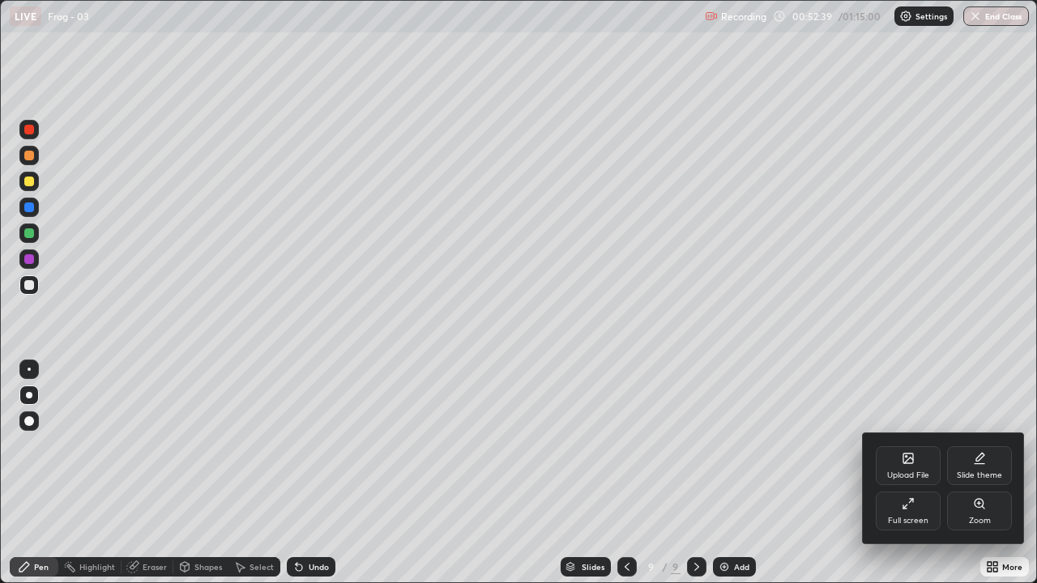
click at [877, 445] on div "Full screen" at bounding box center [907, 511] width 65 height 39
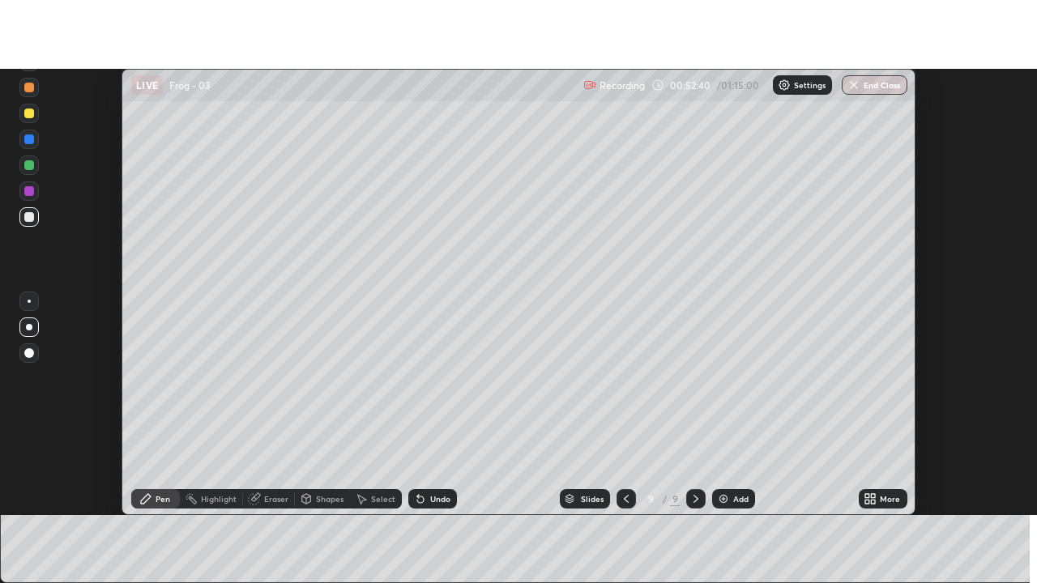
scroll to position [80531, 79941]
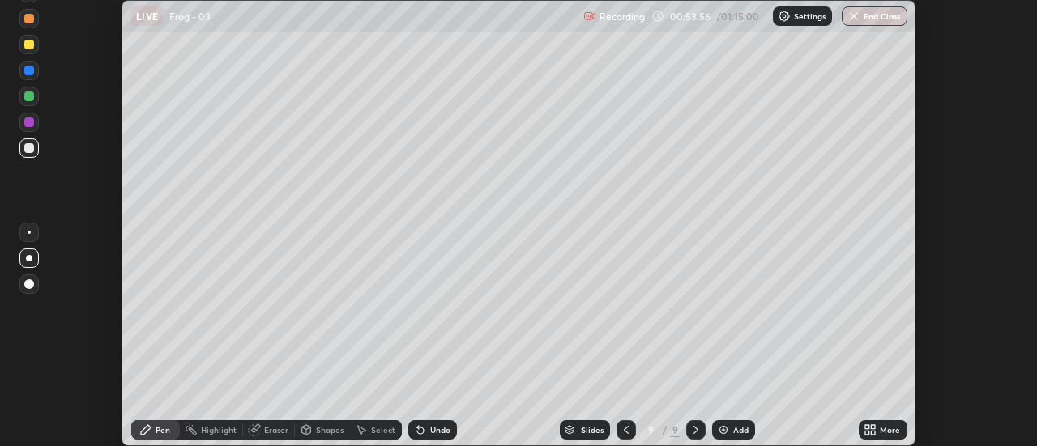
click at [866, 430] on icon at bounding box center [869, 430] width 13 height 13
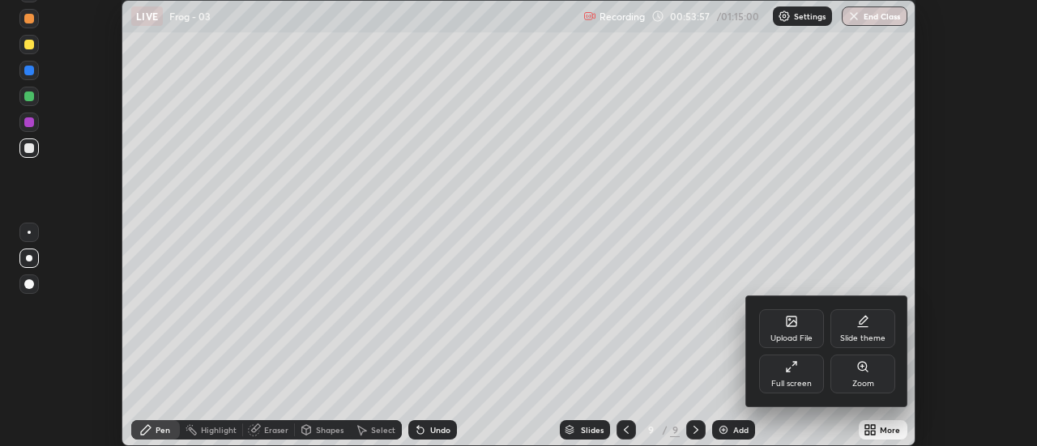
click at [790, 386] on div "Full screen" at bounding box center [791, 384] width 40 height 8
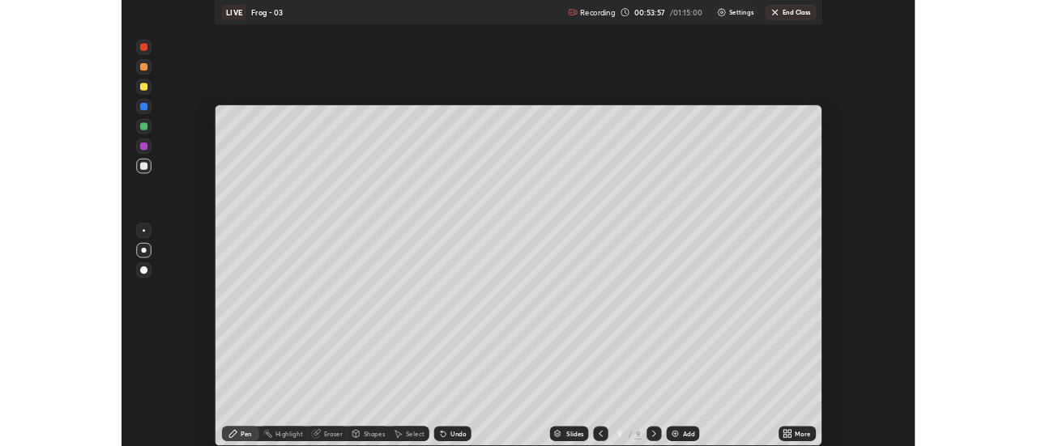
scroll to position [583, 1037]
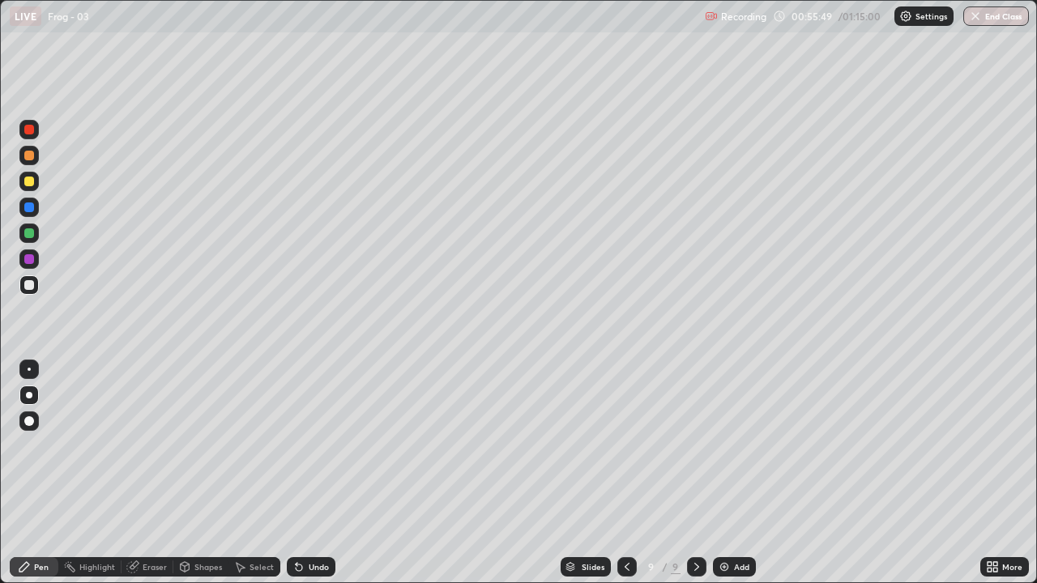
click at [724, 445] on img at bounding box center [723, 566] width 13 height 13
click at [28, 182] on div at bounding box center [29, 182] width 10 height 10
click at [989, 445] on icon at bounding box center [989, 570] width 4 height 4
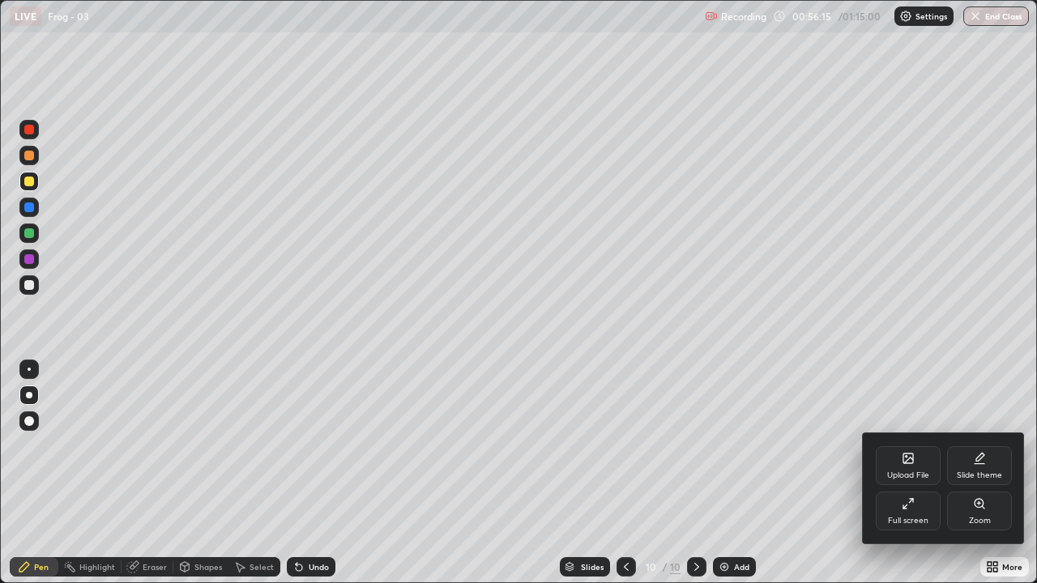
click at [879, 445] on div "Full screen" at bounding box center [907, 511] width 65 height 39
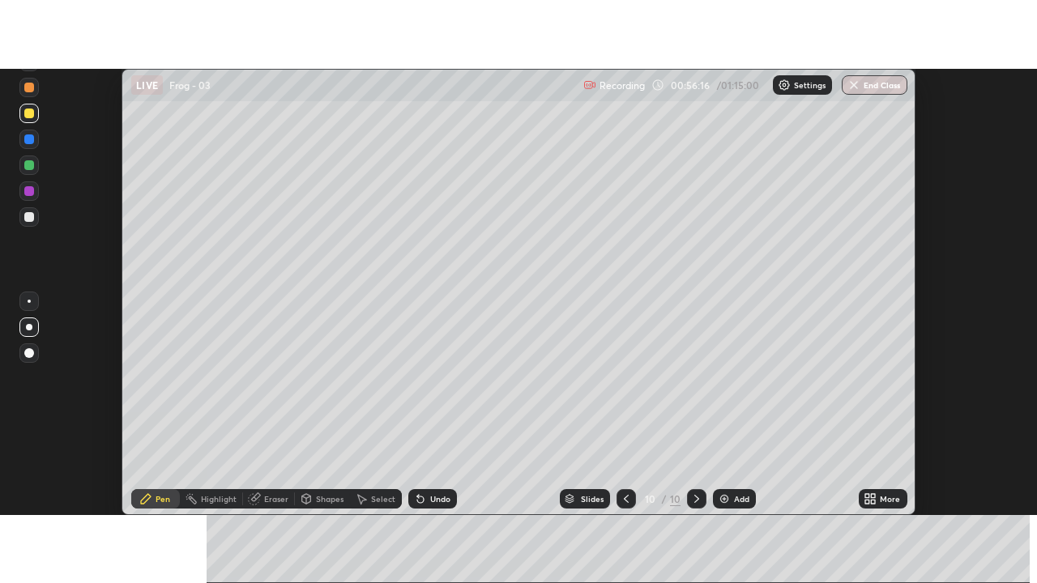
scroll to position [80531, 79941]
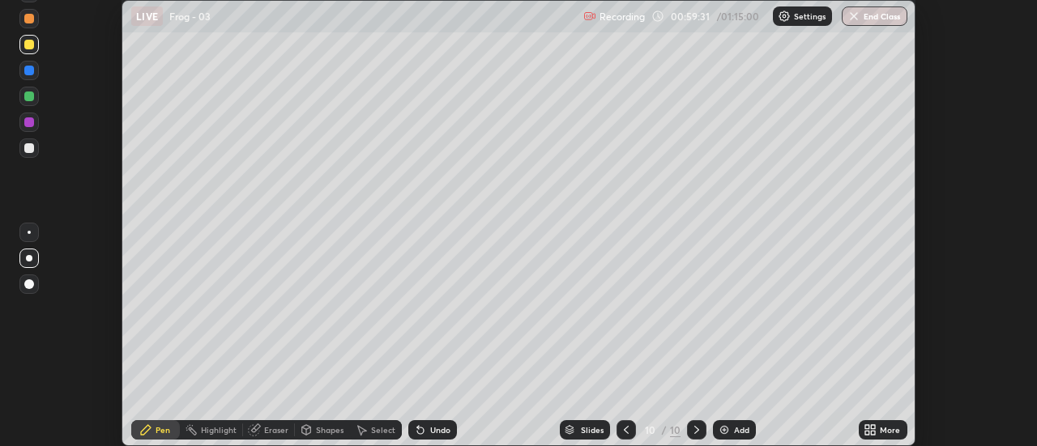
click at [32, 152] on div at bounding box center [28, 147] width 19 height 19
click at [879, 431] on div "More" at bounding box center [889, 430] width 20 height 8
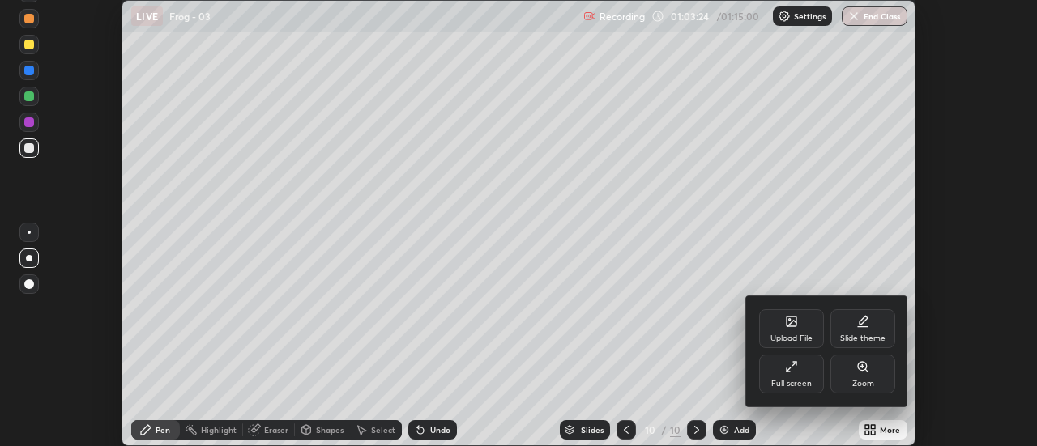
click at [807, 381] on div "Full screen" at bounding box center [791, 384] width 40 height 8
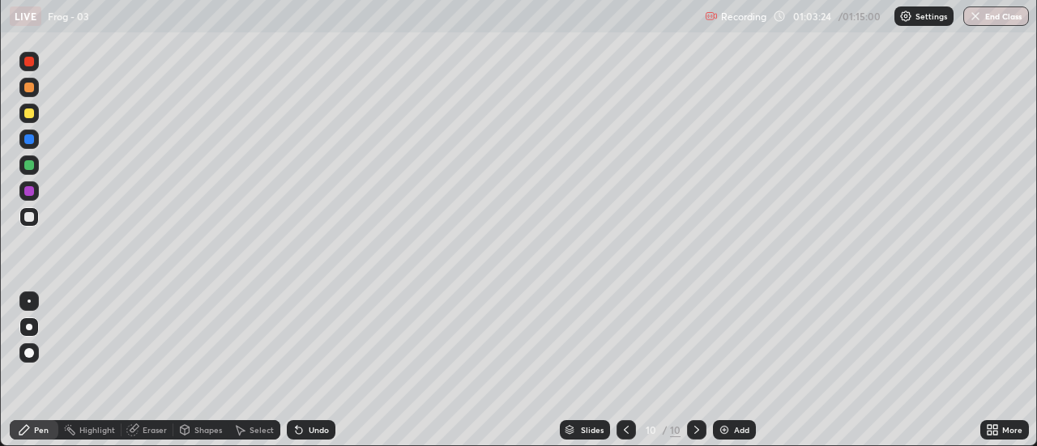
scroll to position [583, 1037]
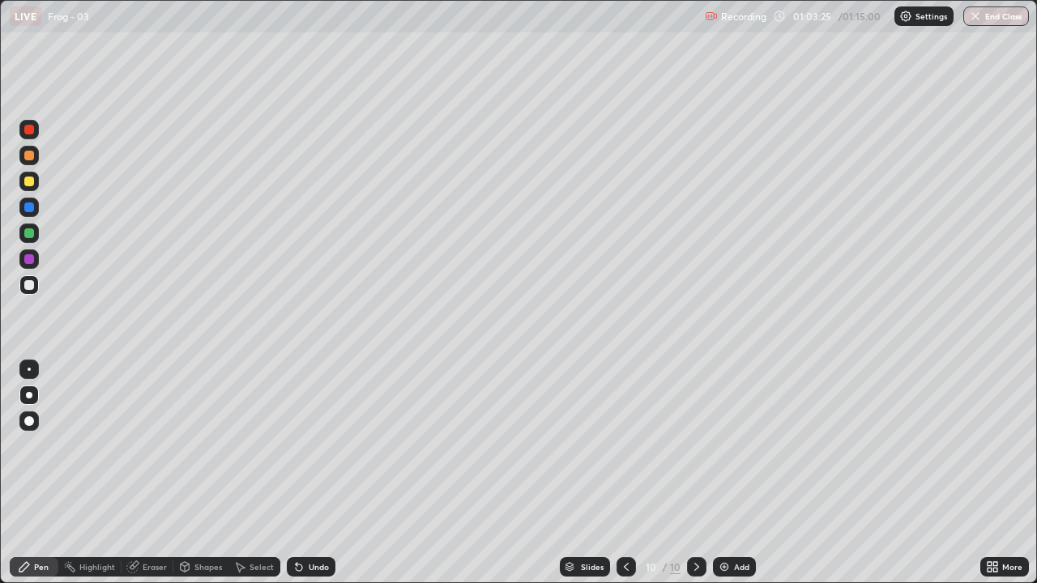
click at [740, 445] on div "Add" at bounding box center [741, 567] width 15 height 8
click at [30, 234] on div at bounding box center [29, 233] width 10 height 10
click at [310, 445] on div "Undo" at bounding box center [311, 566] width 49 height 19
click at [992, 17] on button "End Class" at bounding box center [996, 15] width 66 height 19
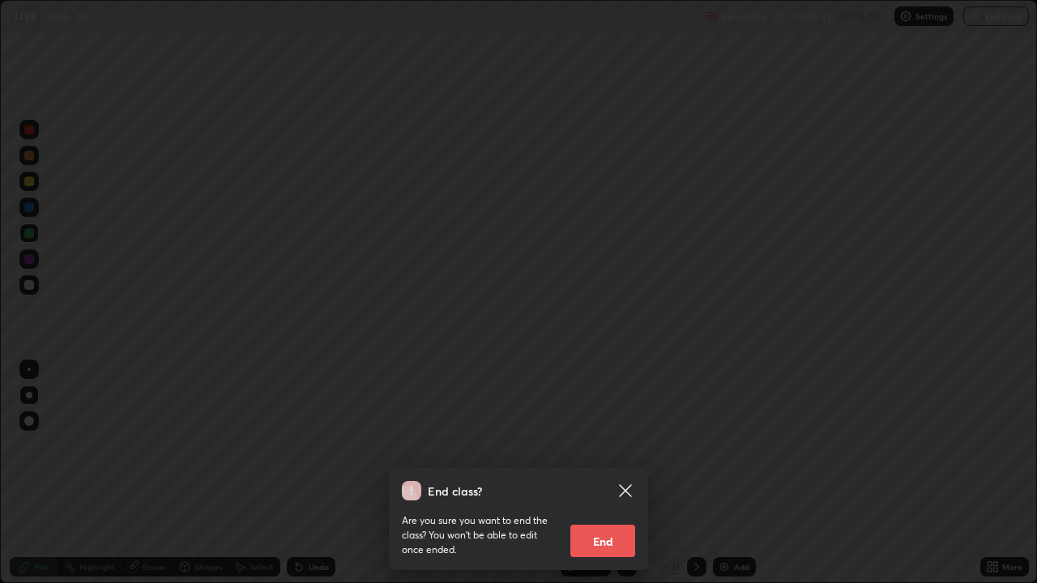
click at [594, 445] on button "End" at bounding box center [602, 541] width 65 height 32
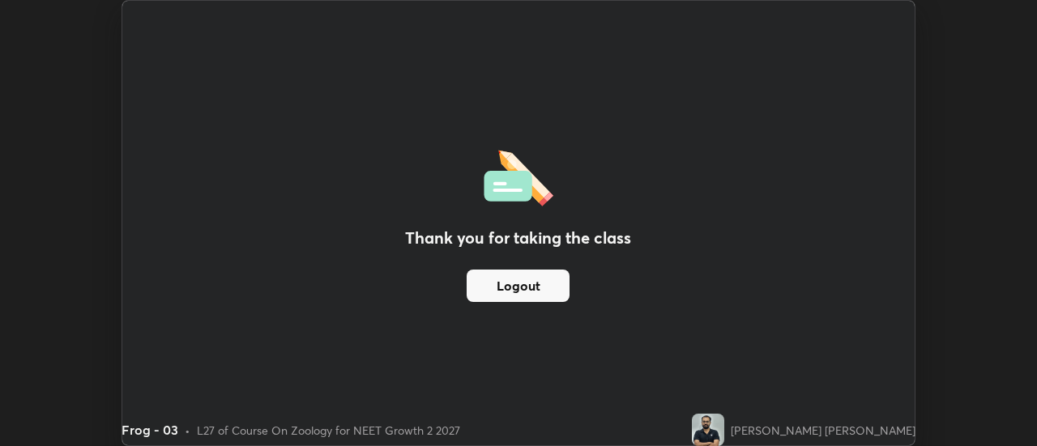
scroll to position [80531, 79941]
